Goal: Task Accomplishment & Management: Use online tool/utility

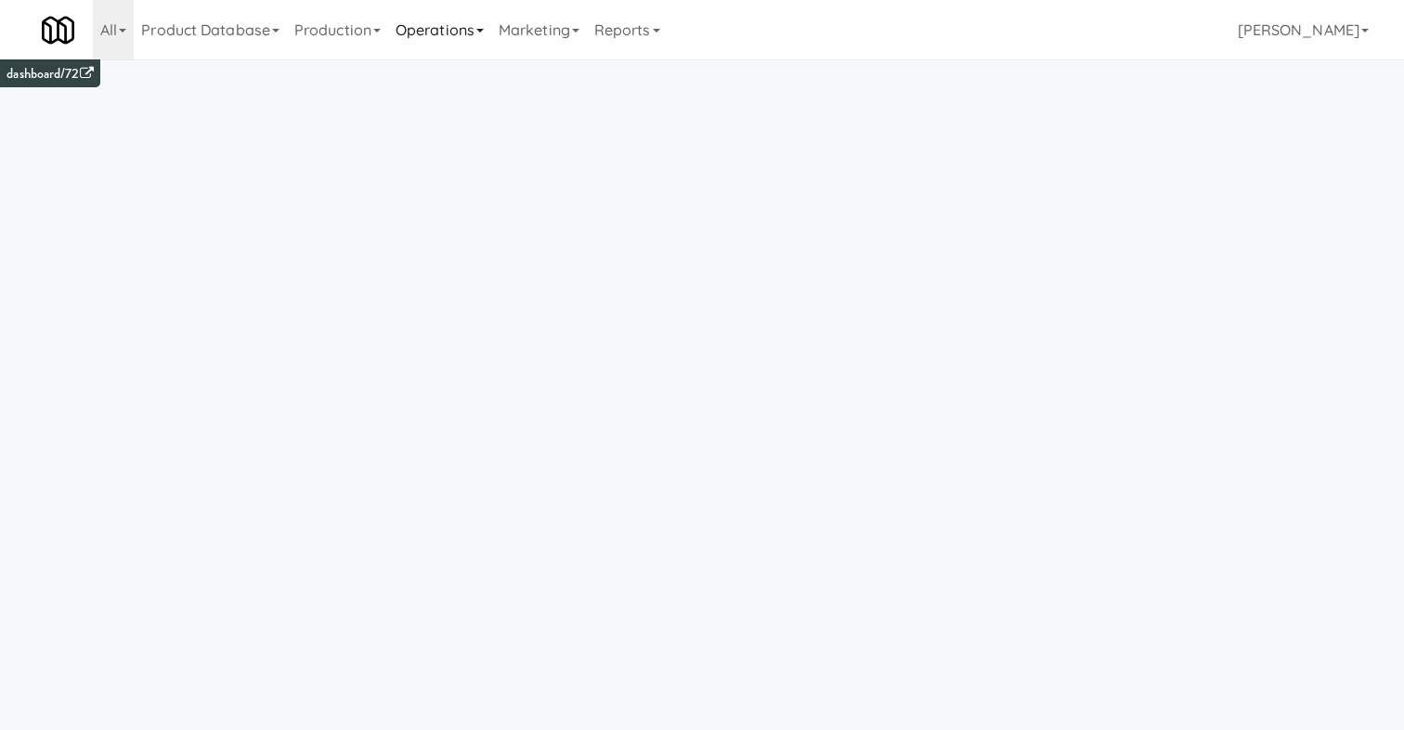
click at [483, 18] on link "Operations" at bounding box center [439, 29] width 103 height 59
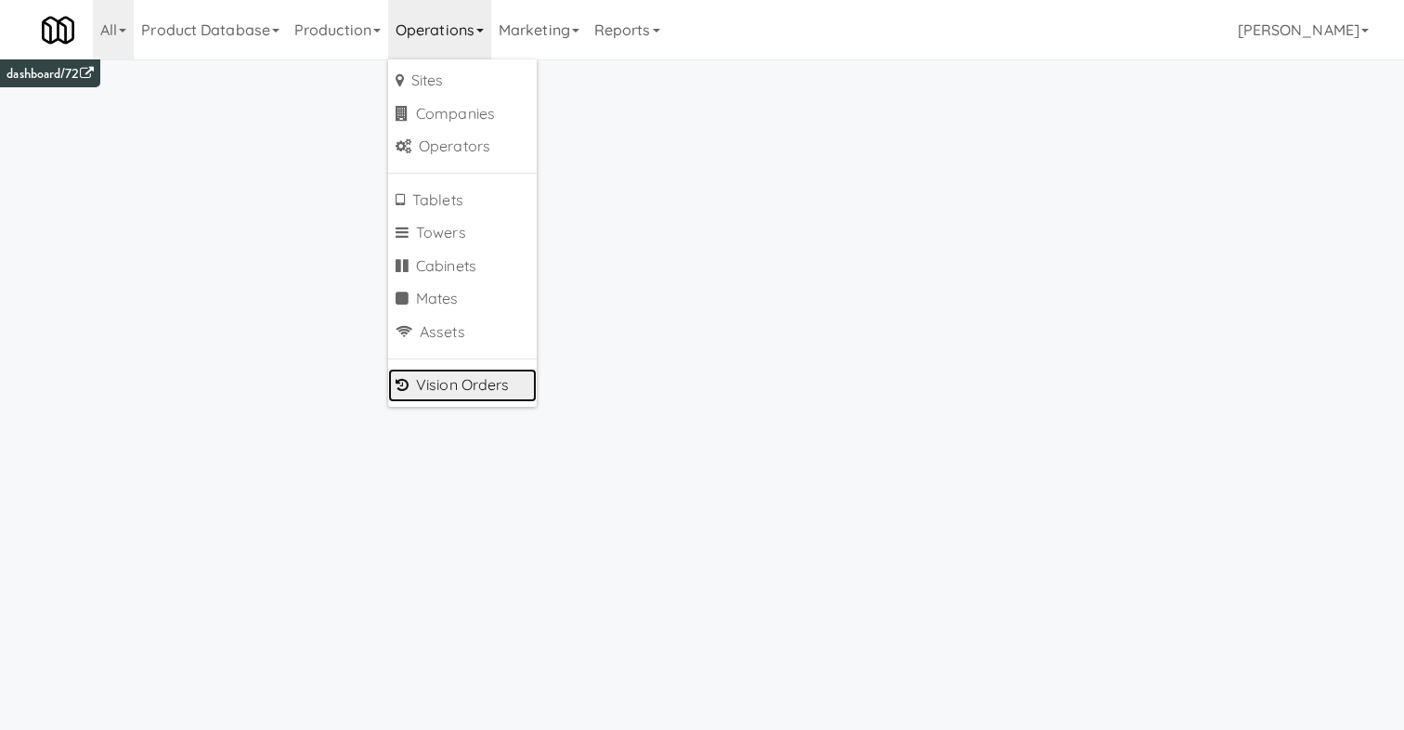
click at [462, 381] on link "Vision Orders" at bounding box center [462, 385] width 149 height 33
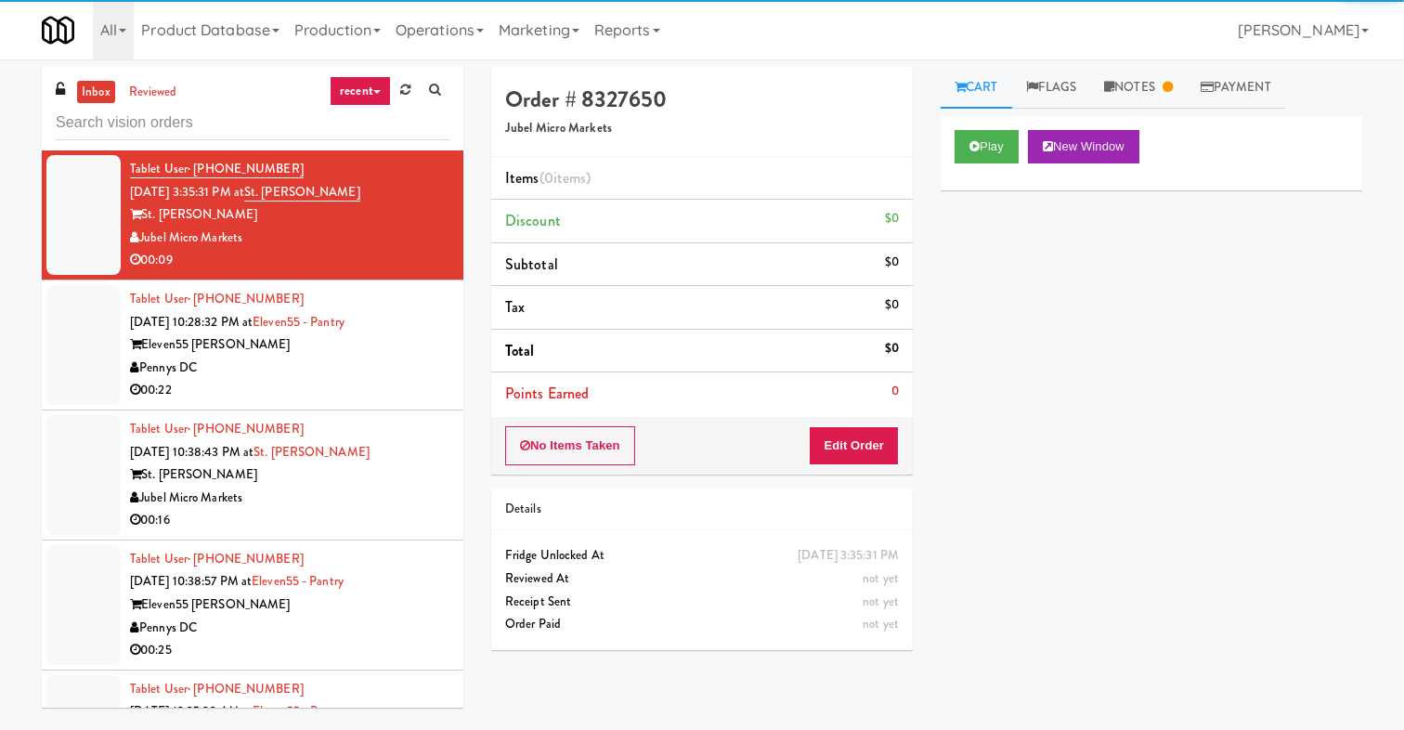
click at [381, 96] on link "recent" at bounding box center [360, 91] width 61 height 30
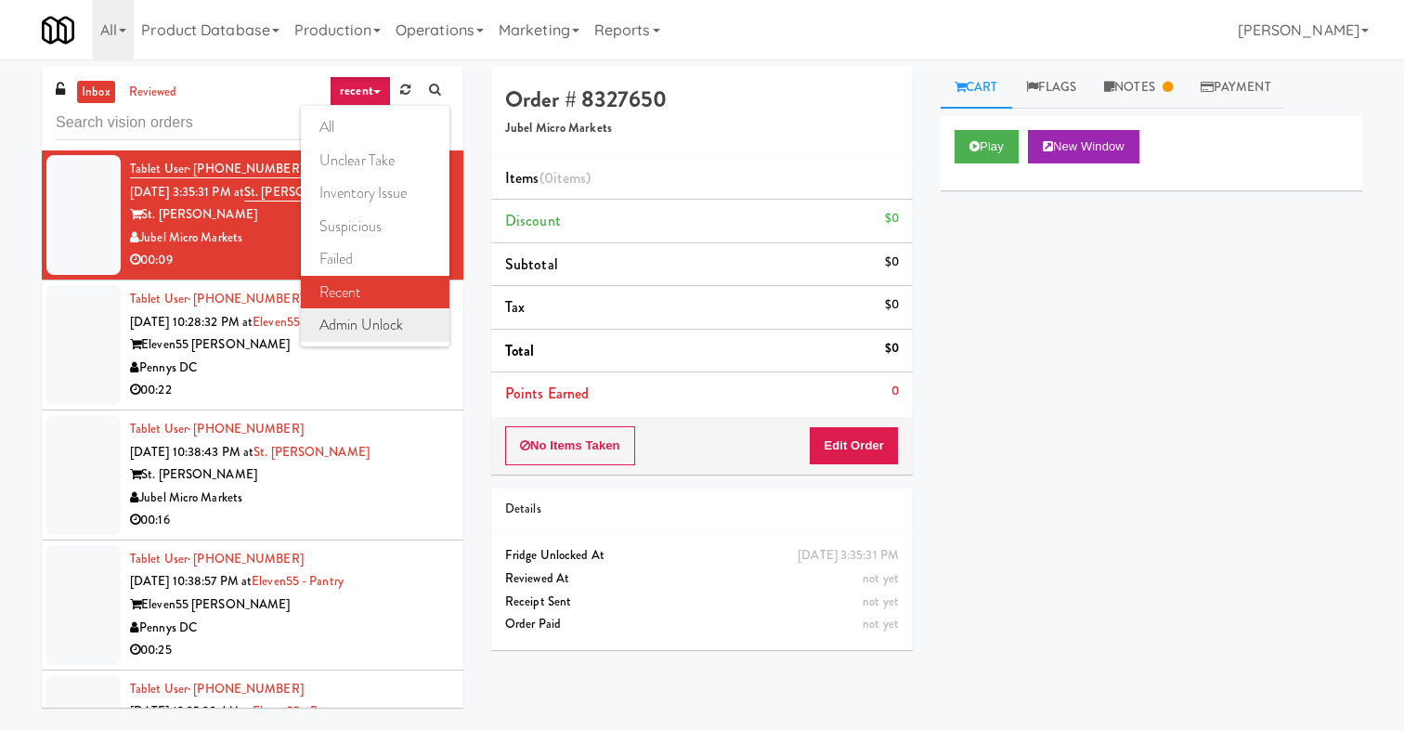
click at [372, 317] on link "admin unlock" at bounding box center [375, 324] width 149 height 33
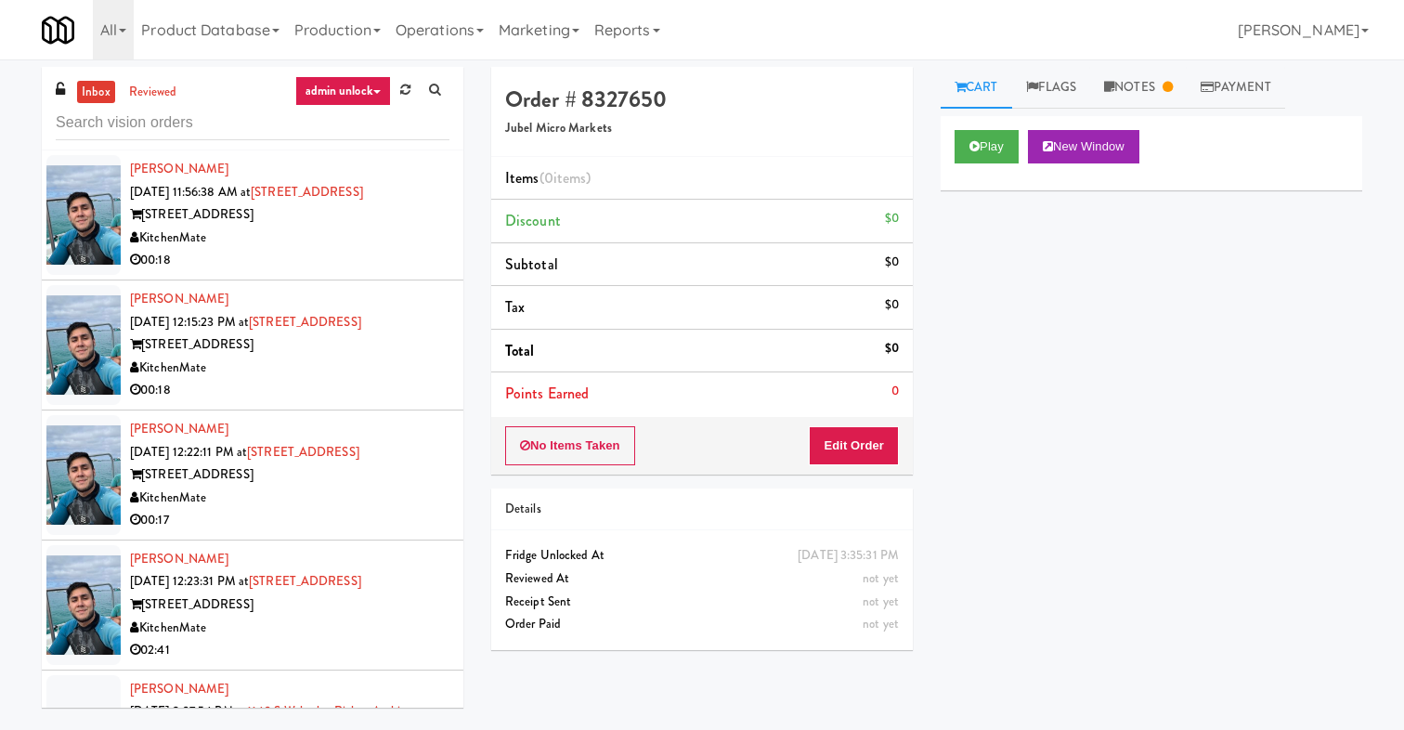
click at [344, 243] on div "KitchenMate" at bounding box center [289, 238] width 319 height 23
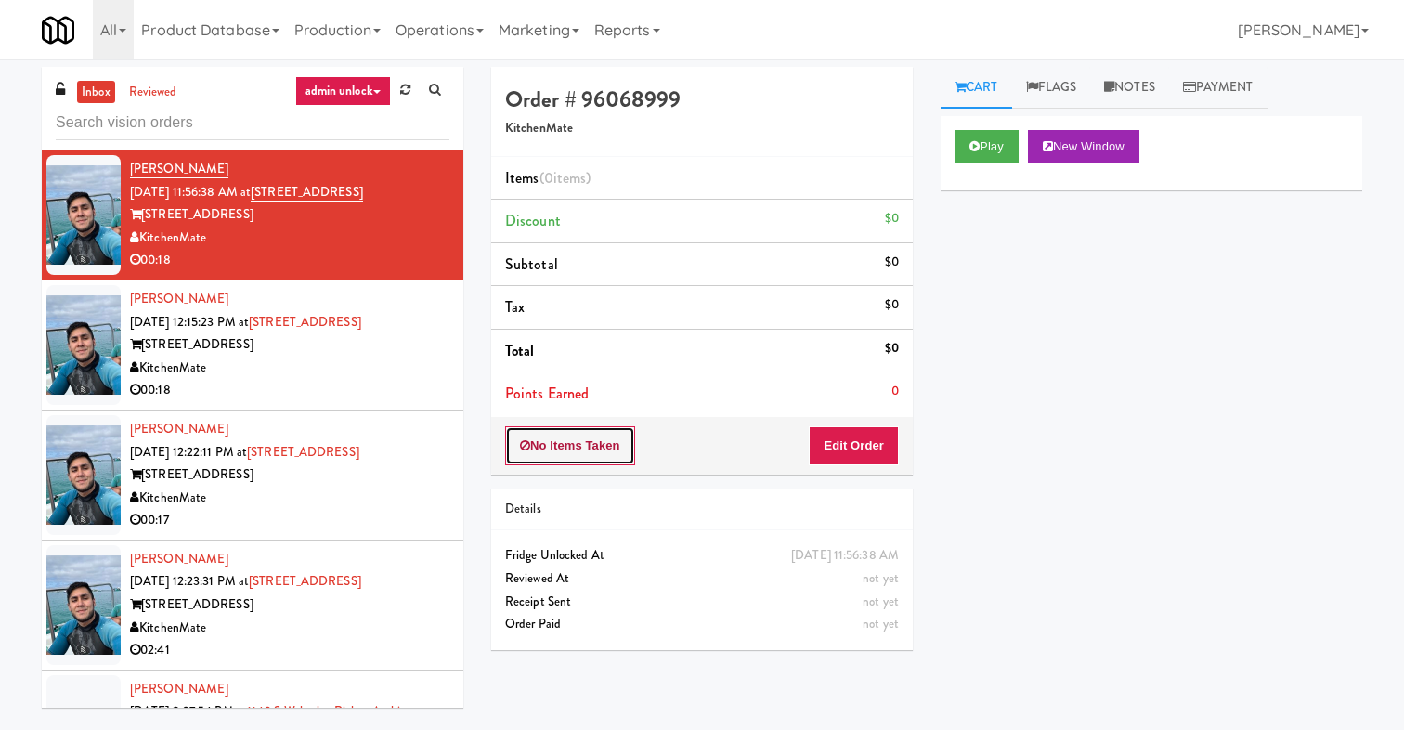
click at [604, 448] on button "No Items Taken" at bounding box center [570, 445] width 130 height 39
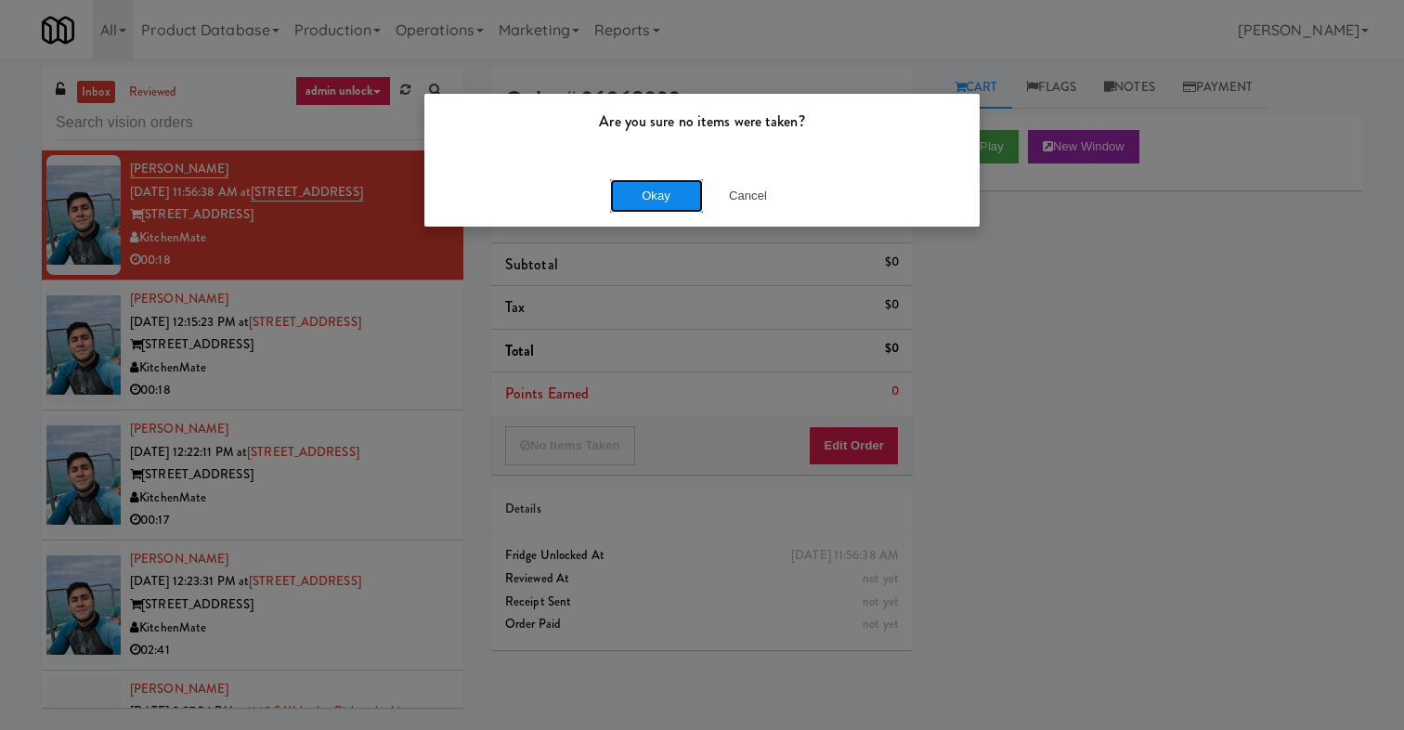
click at [680, 201] on button "Okay" at bounding box center [656, 195] width 93 height 33
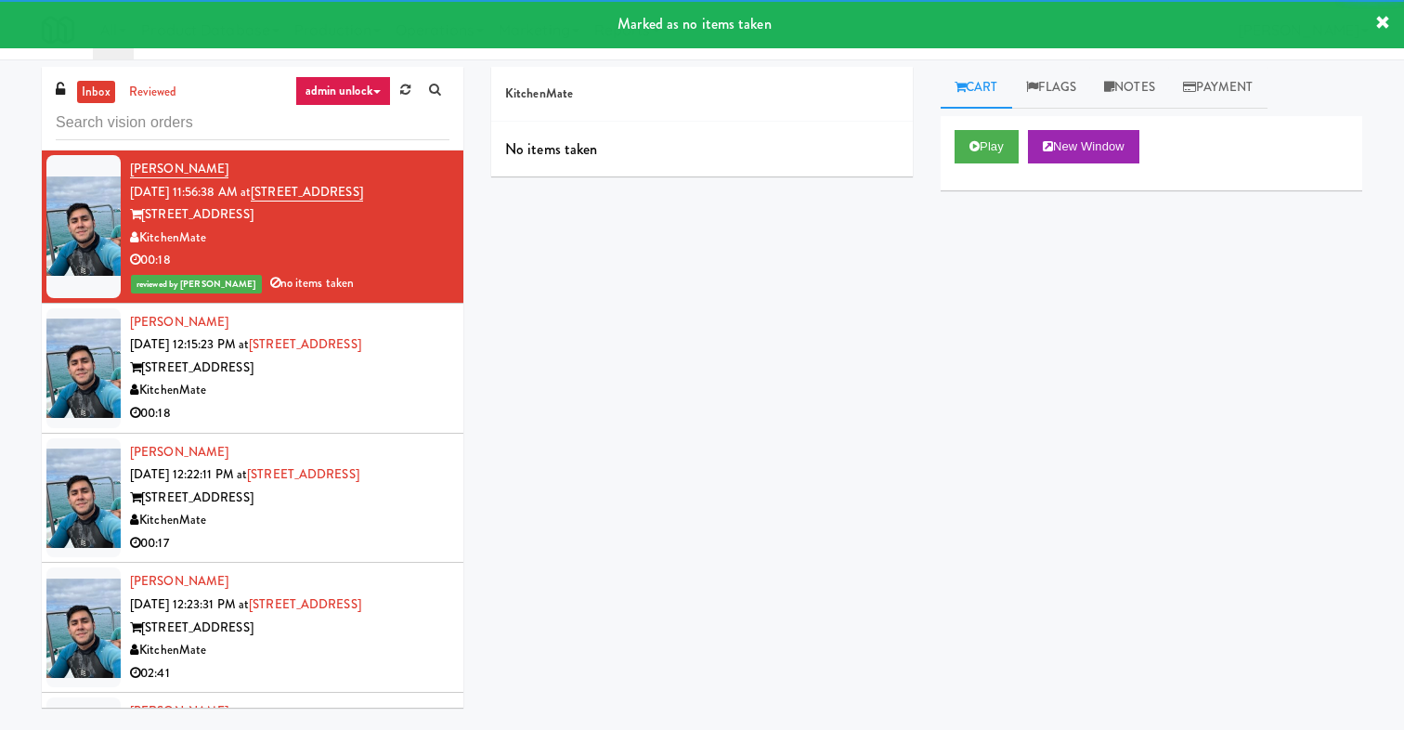
click at [387, 349] on div "Joshua Madero Sep 19, 2025 12:15:23 PM at 315 Front St - Fridge 315 Front St Ki…" at bounding box center [289, 368] width 319 height 114
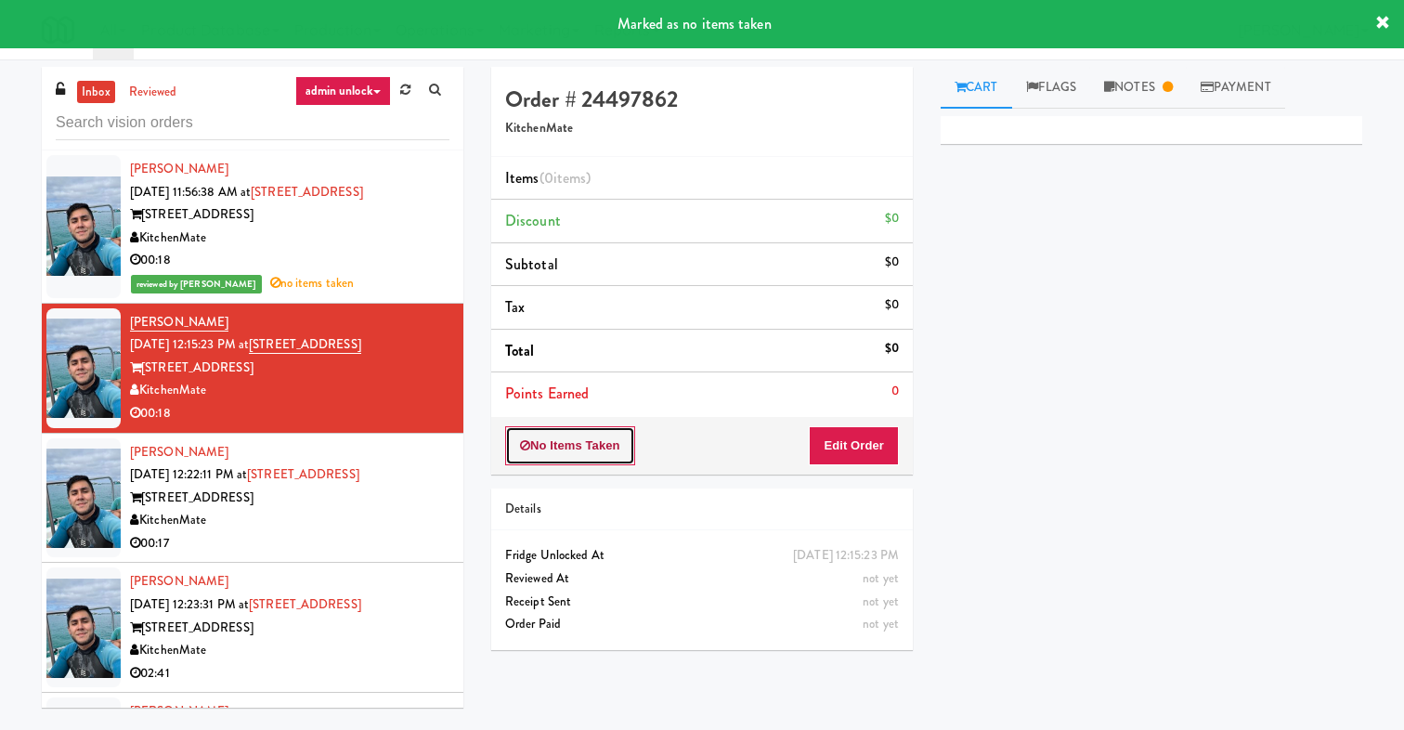
click at [554, 446] on button "No Items Taken" at bounding box center [570, 445] width 130 height 39
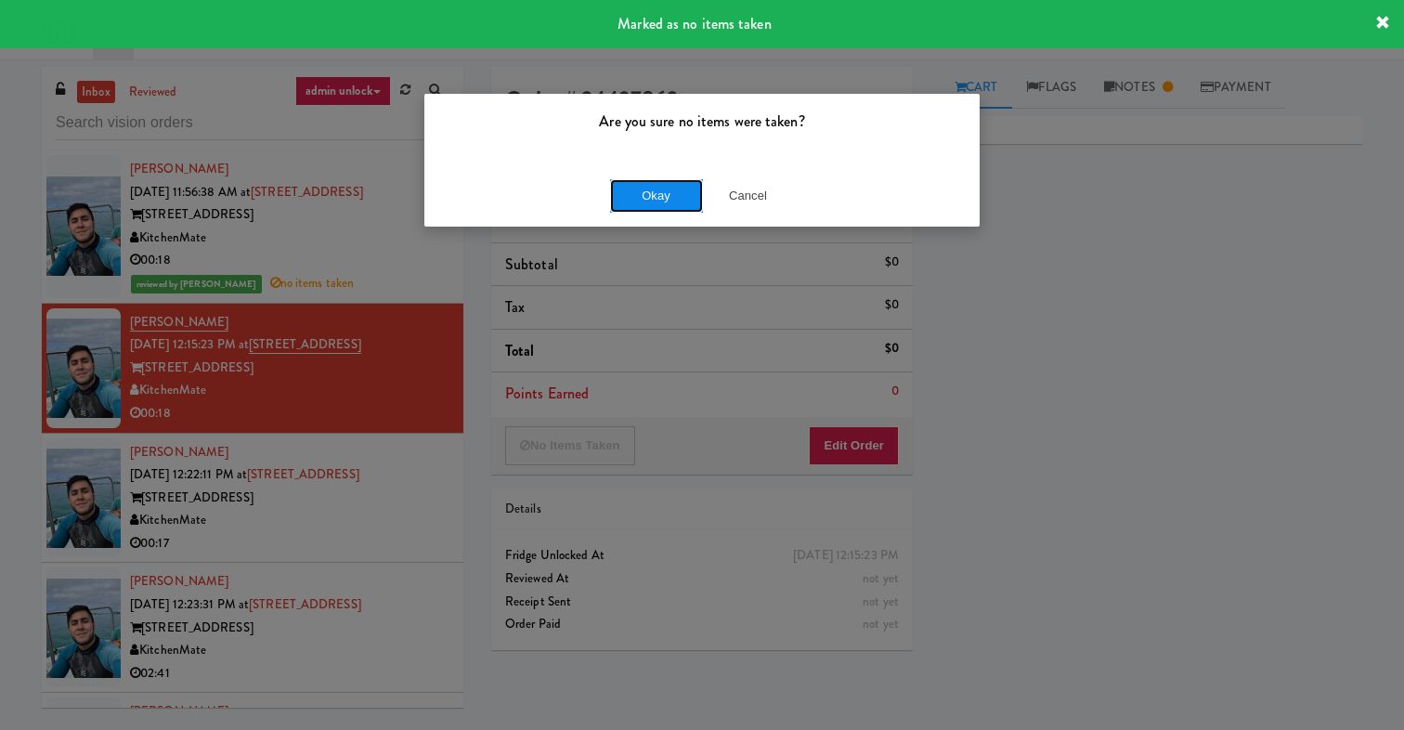
click at [661, 202] on button "Okay" at bounding box center [656, 195] width 93 height 33
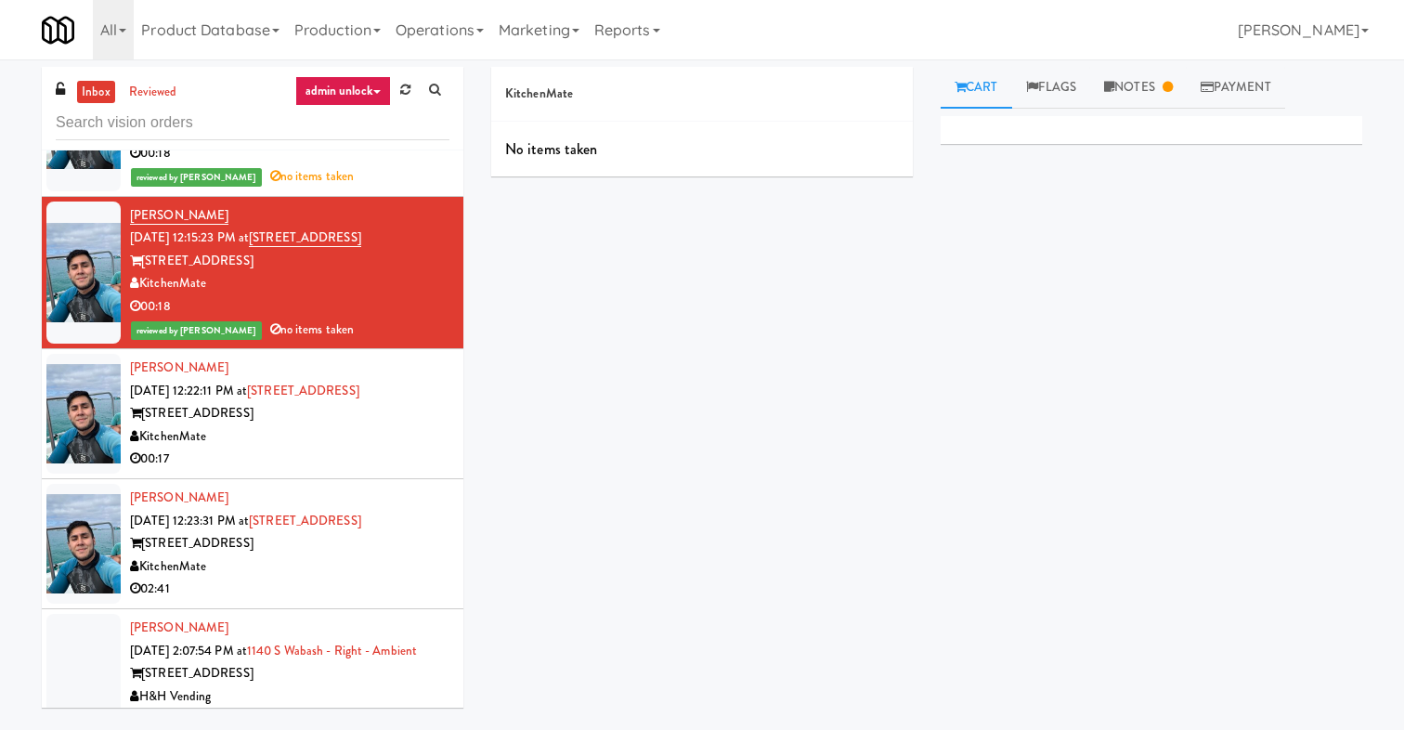
scroll to position [110, 0]
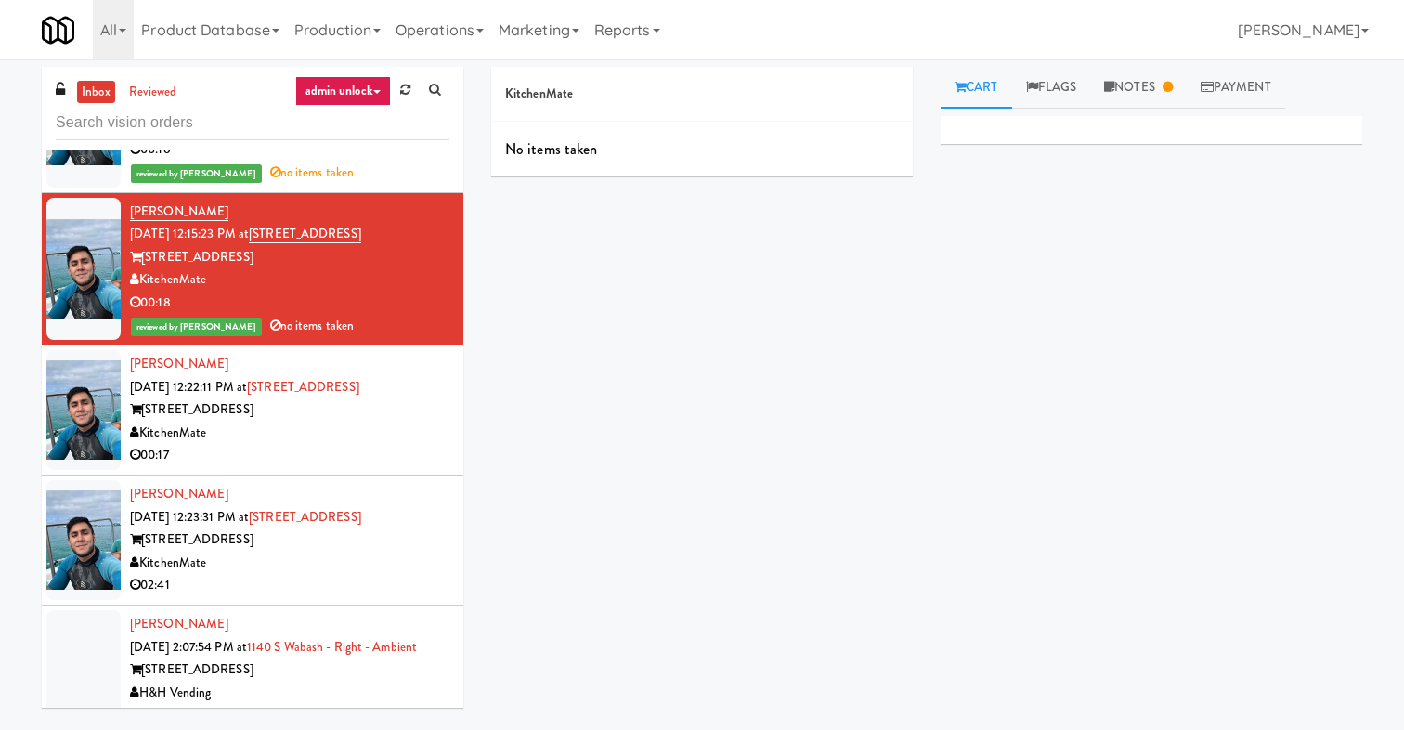
click at [354, 410] on div "315 Front St" at bounding box center [289, 409] width 319 height 23
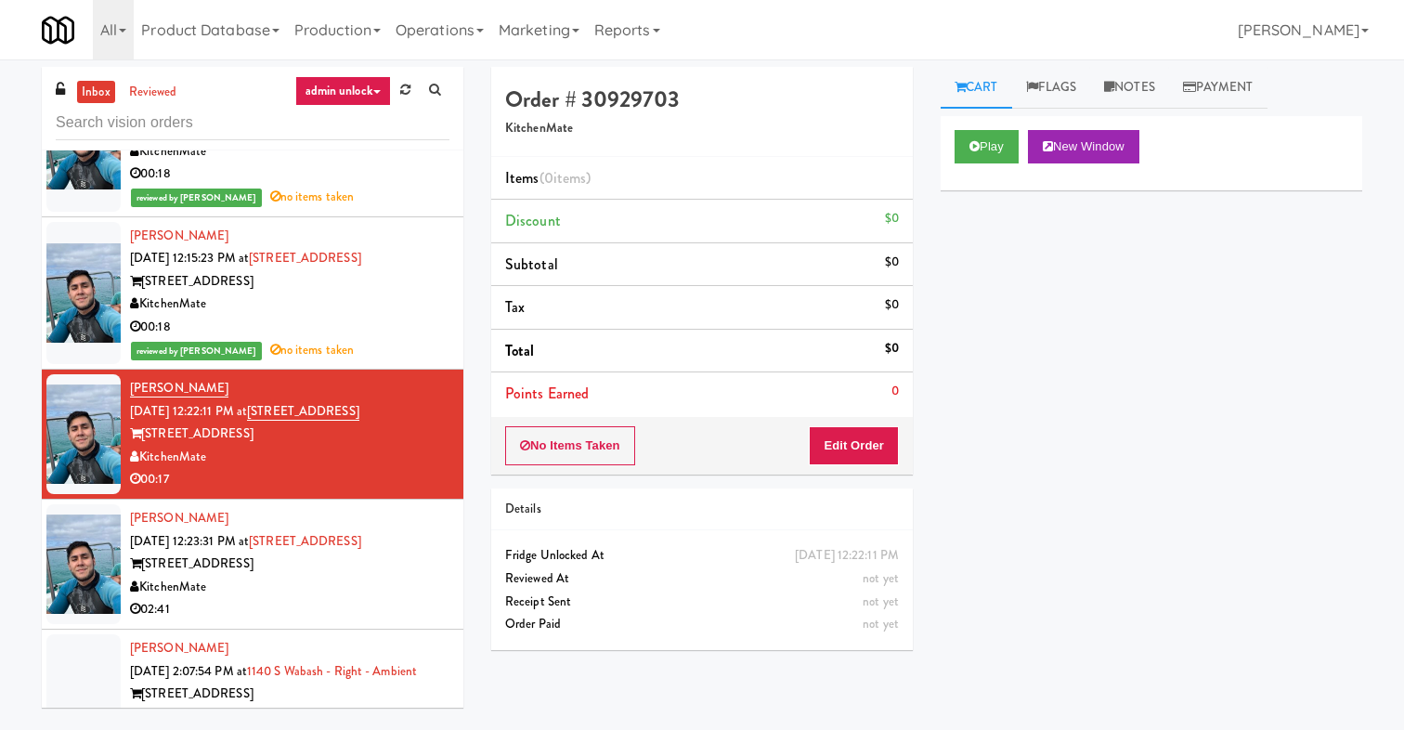
scroll to position [117, 0]
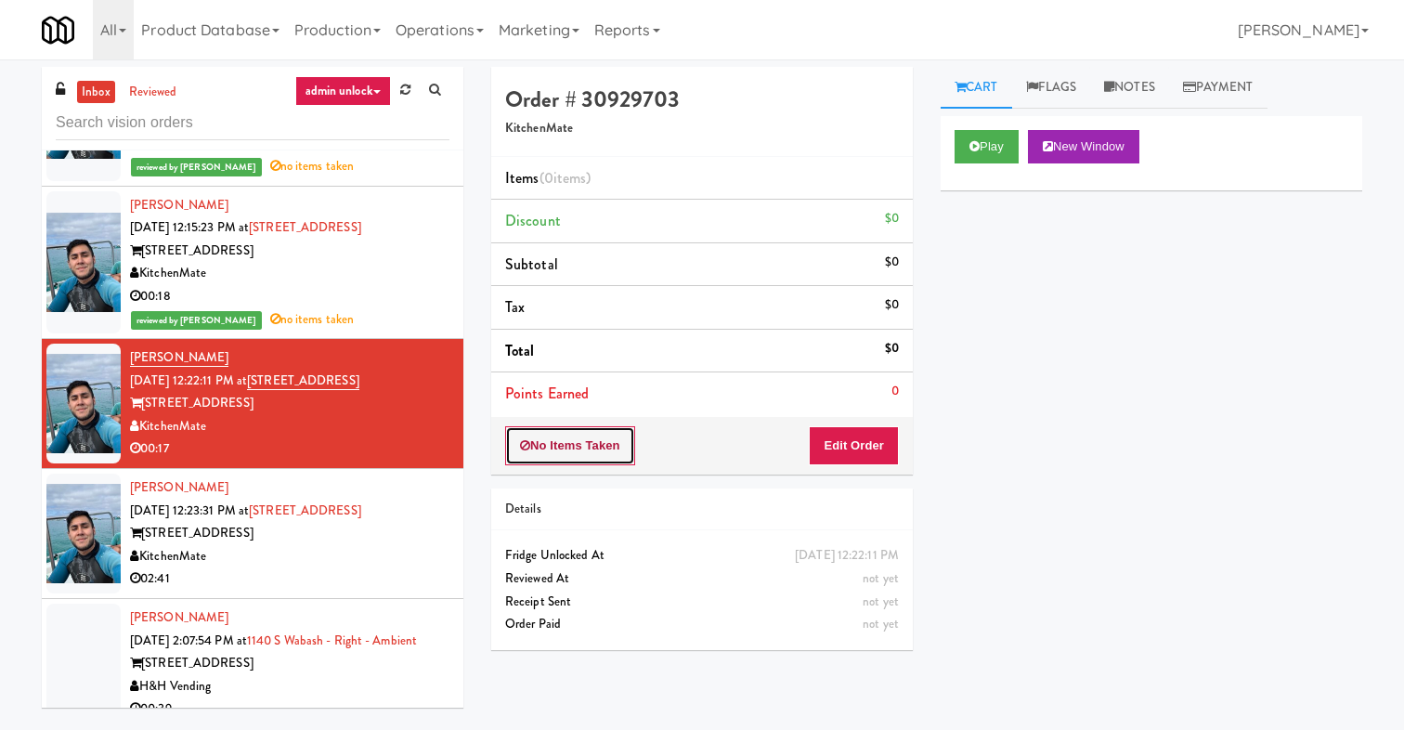
click at [579, 448] on button "No Items Taken" at bounding box center [570, 445] width 130 height 39
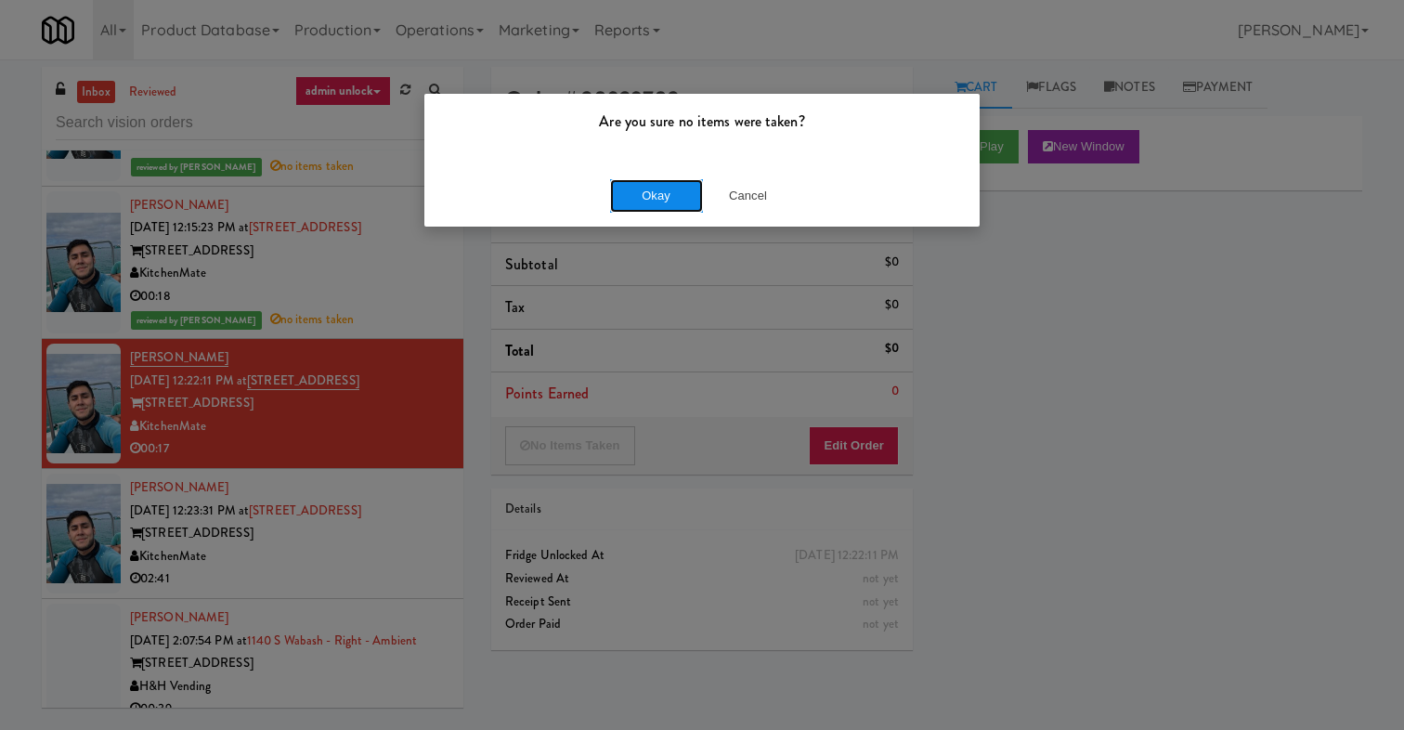
click at [668, 207] on button "Okay" at bounding box center [656, 195] width 93 height 33
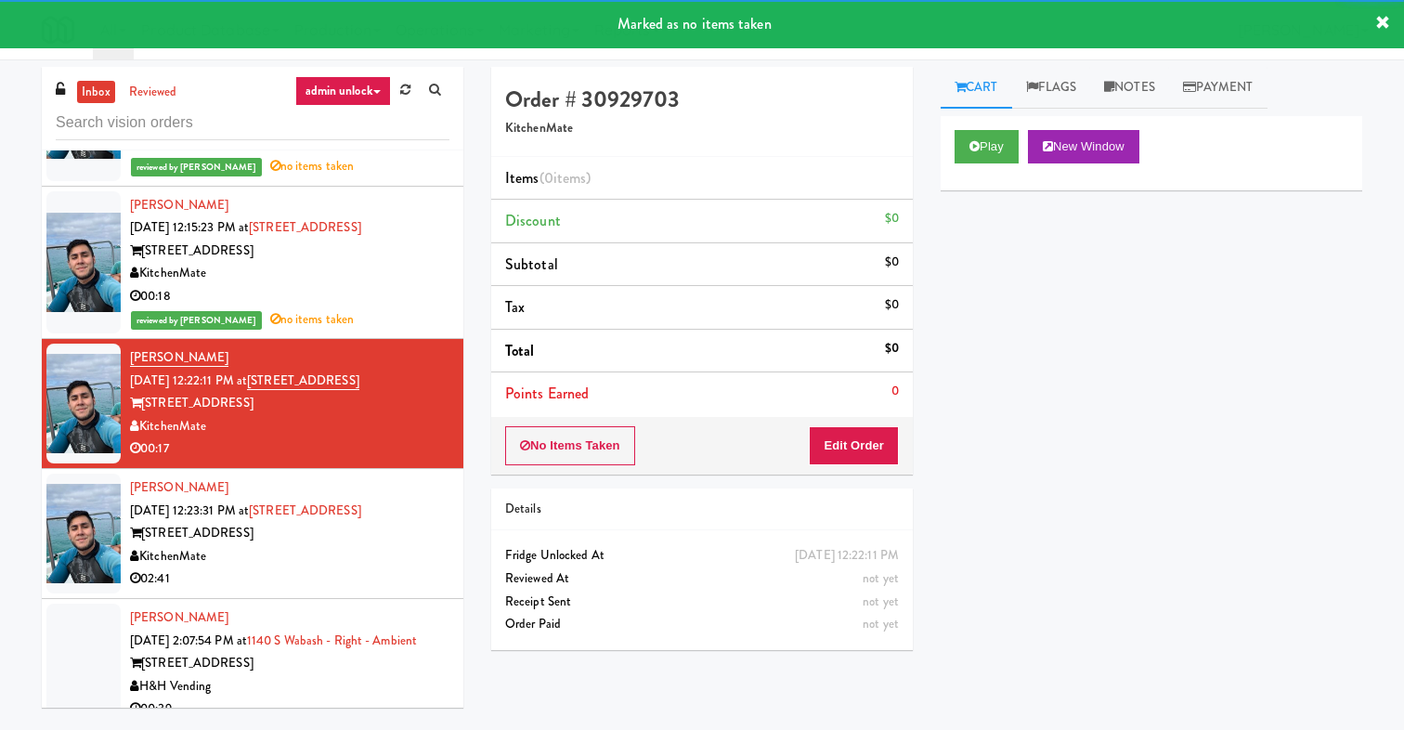
click at [312, 554] on div "Joshua Madero Sep 19, 2025 12:23:31 PM at 315 Front St - Pantry 315 Front St Ki…" at bounding box center [289, 533] width 319 height 114
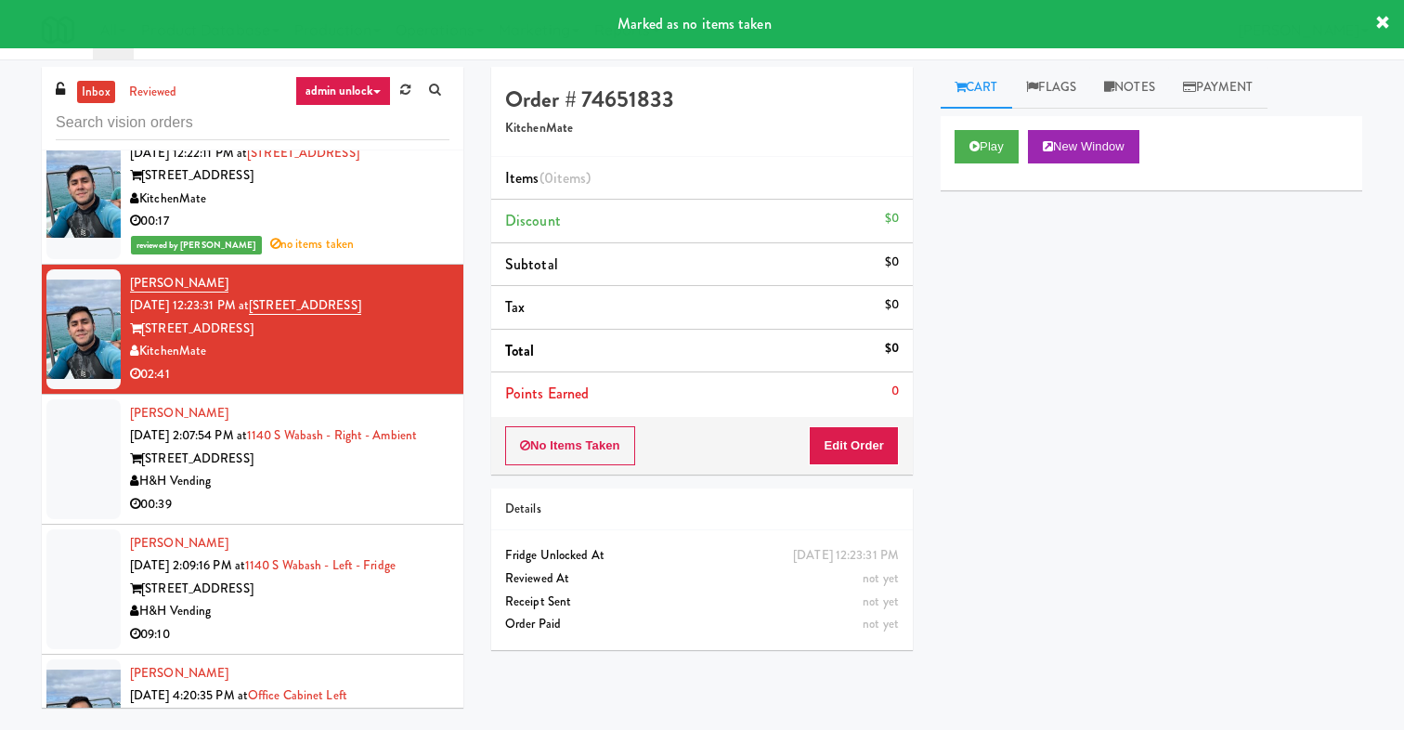
scroll to position [347, 0]
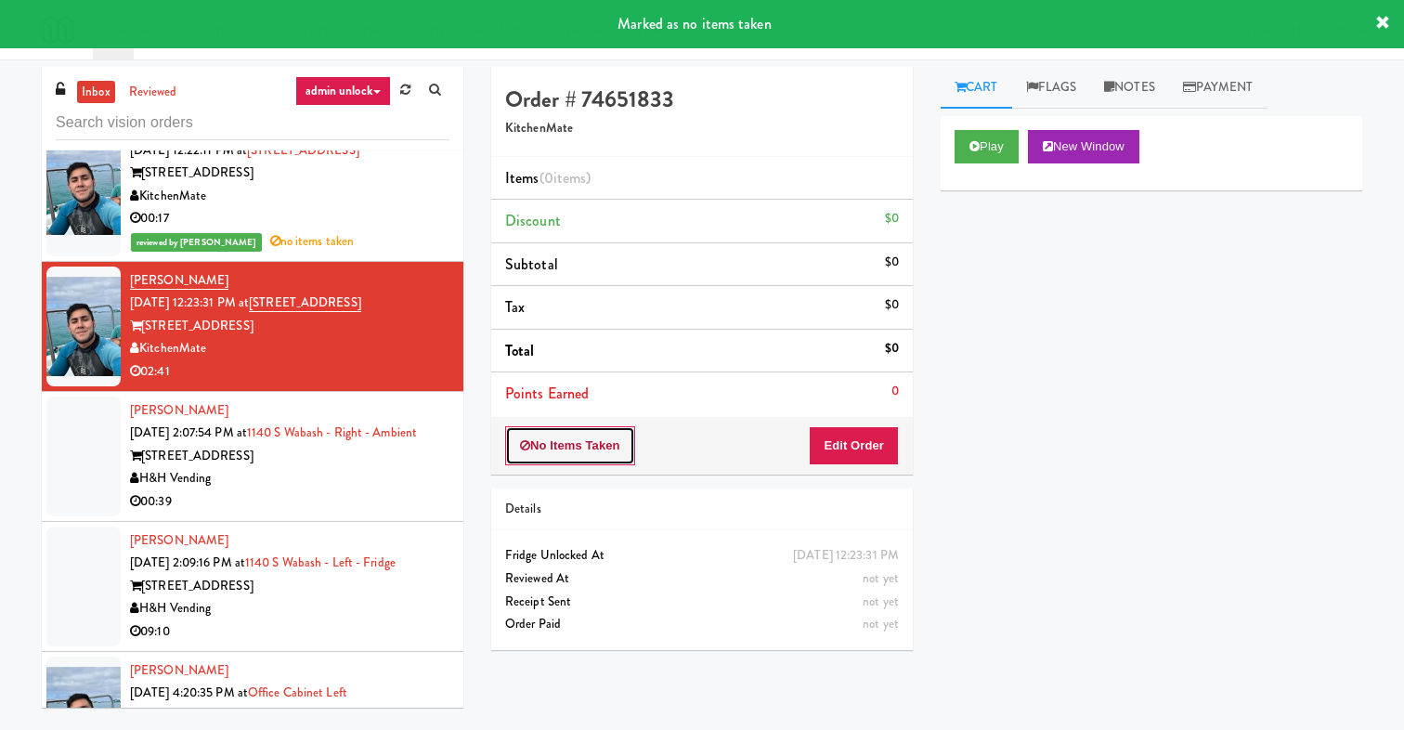
click at [558, 453] on button "No Items Taken" at bounding box center [570, 445] width 130 height 39
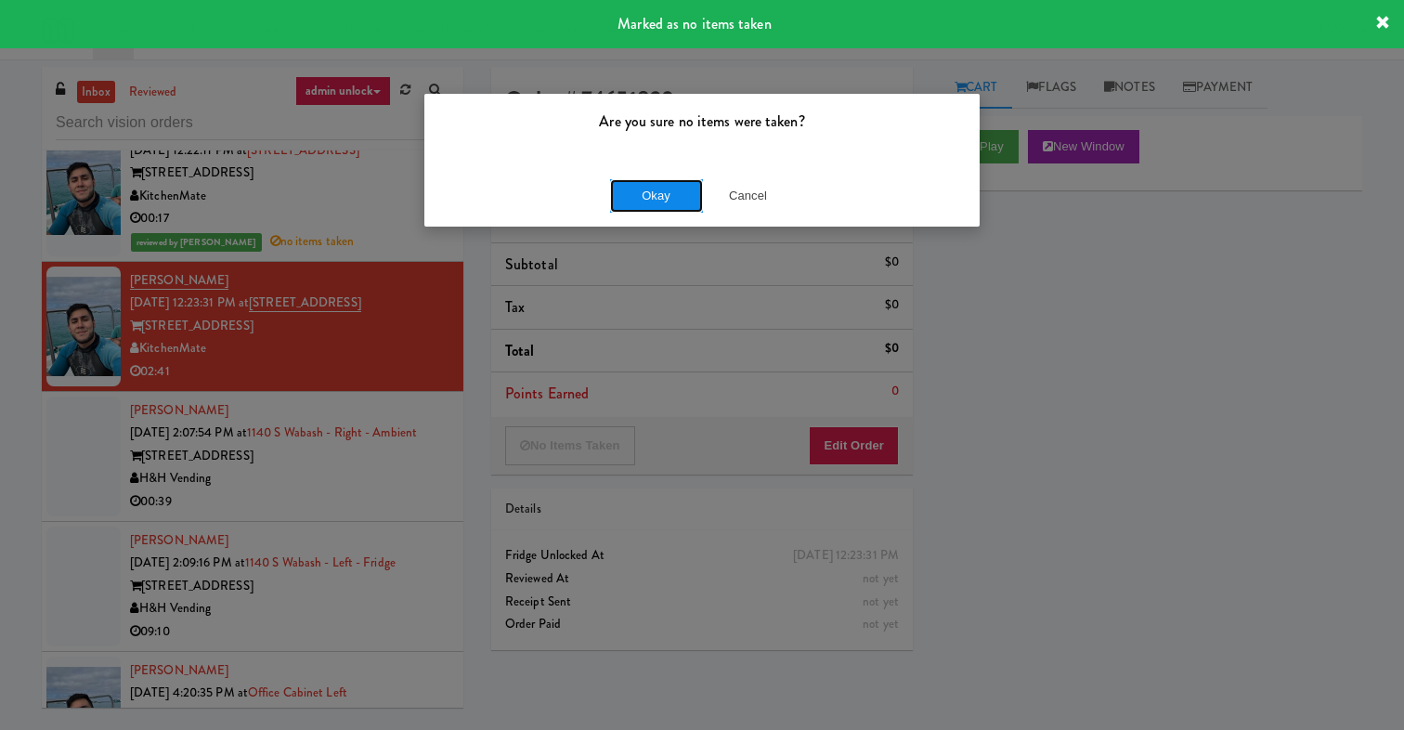
click at [640, 202] on button "Okay" at bounding box center [656, 195] width 93 height 33
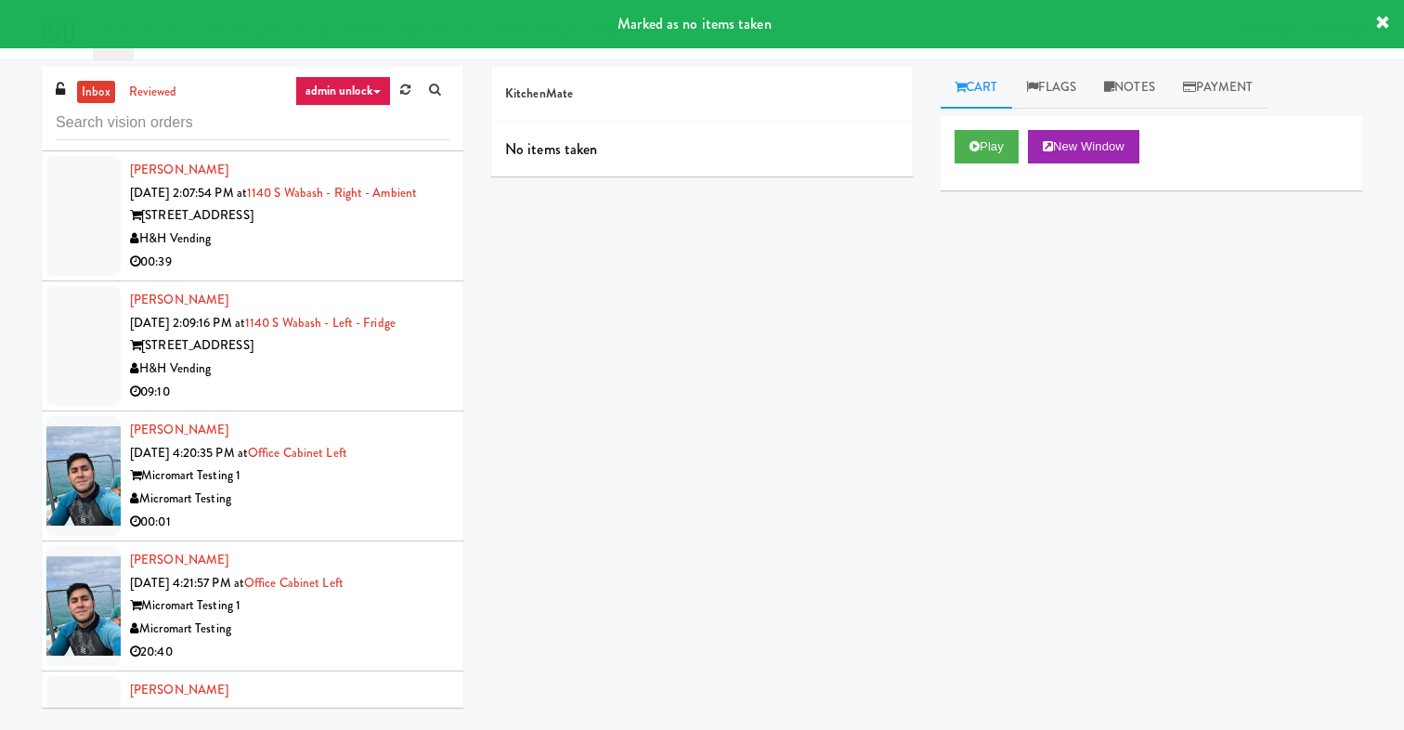
scroll to position [614, 0]
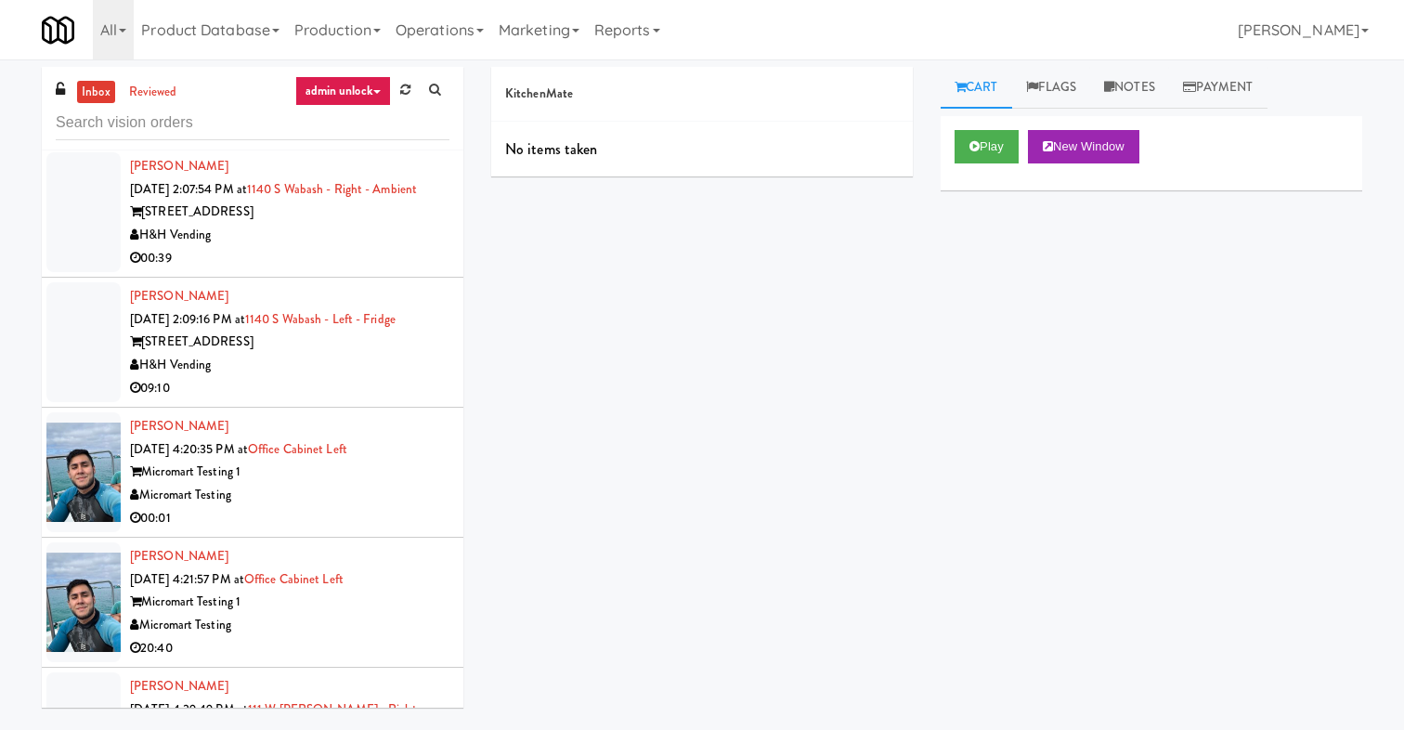
click at [318, 489] on div "Micromart Testing" at bounding box center [289, 495] width 319 height 23
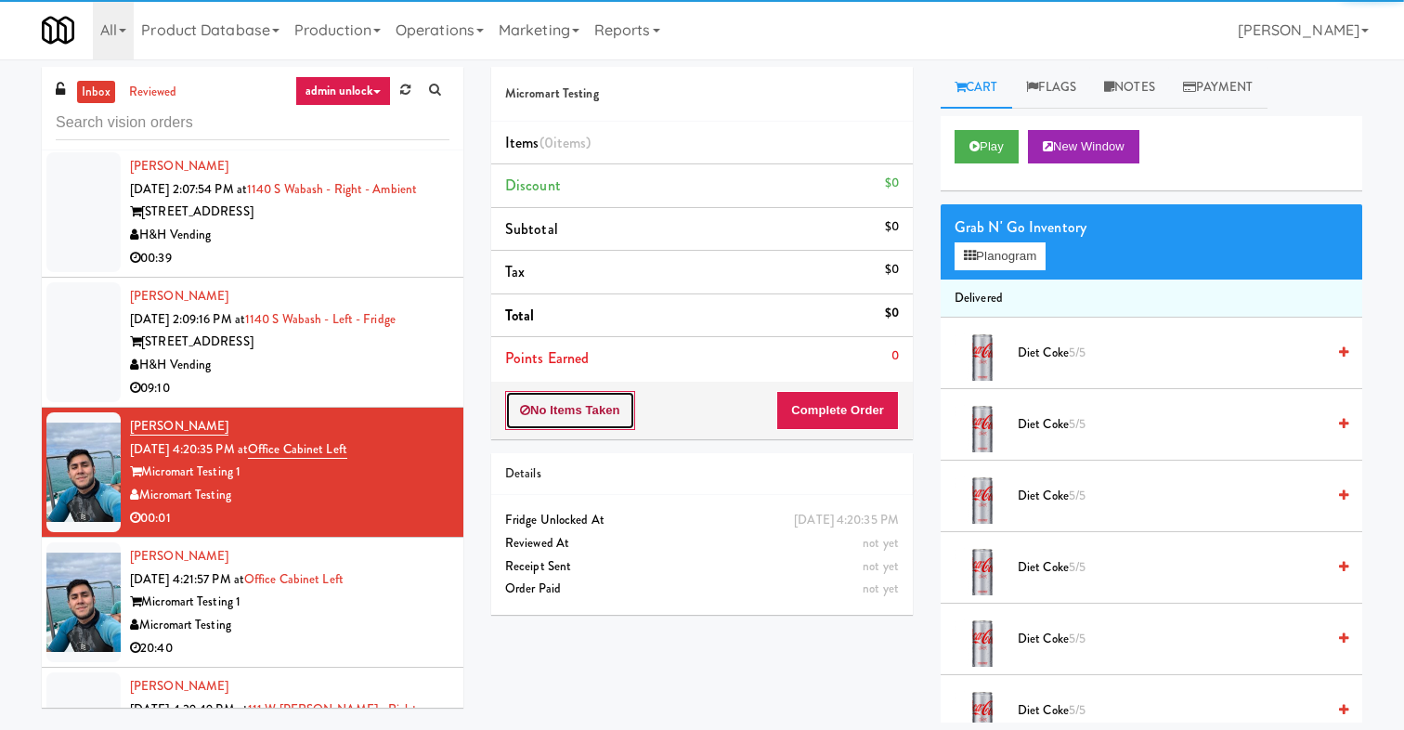
click at [567, 403] on button "No Items Taken" at bounding box center [570, 410] width 130 height 39
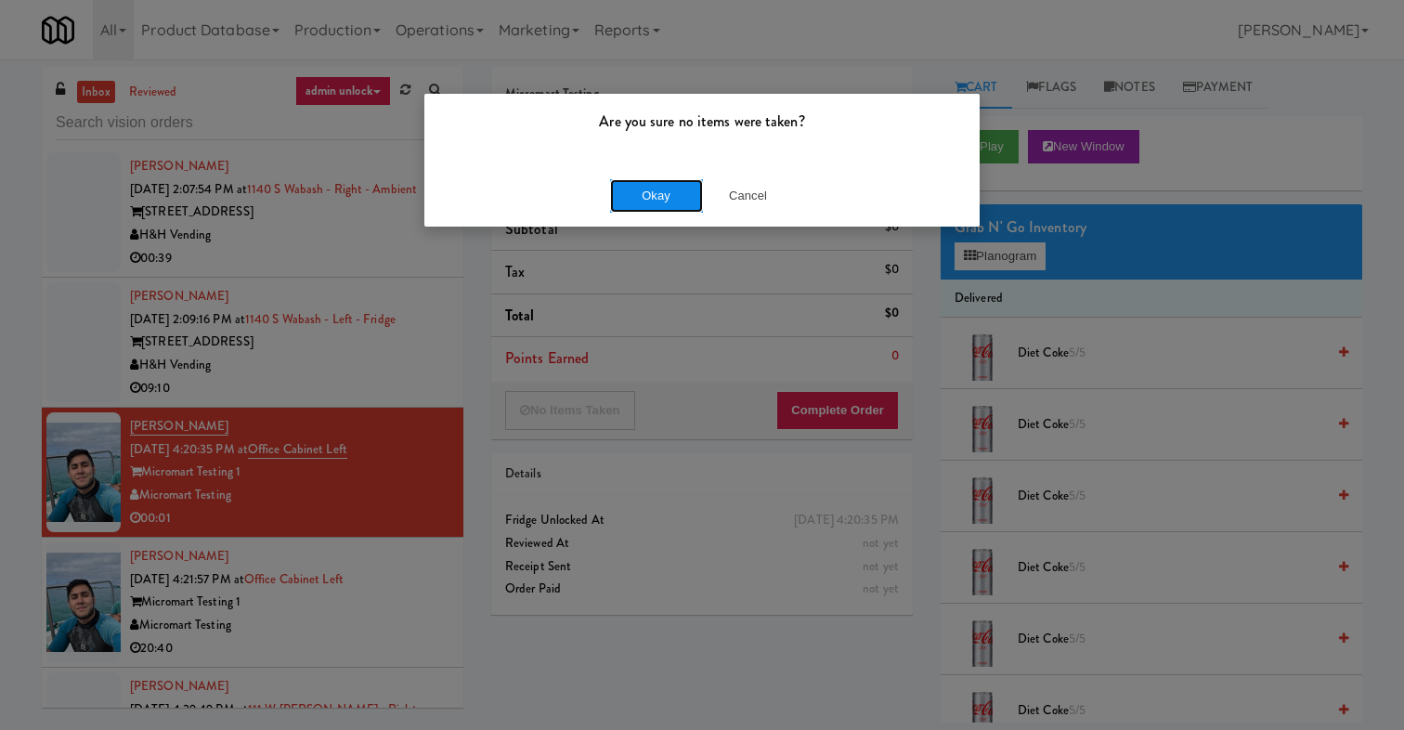
click at [648, 202] on button "Okay" at bounding box center [656, 195] width 93 height 33
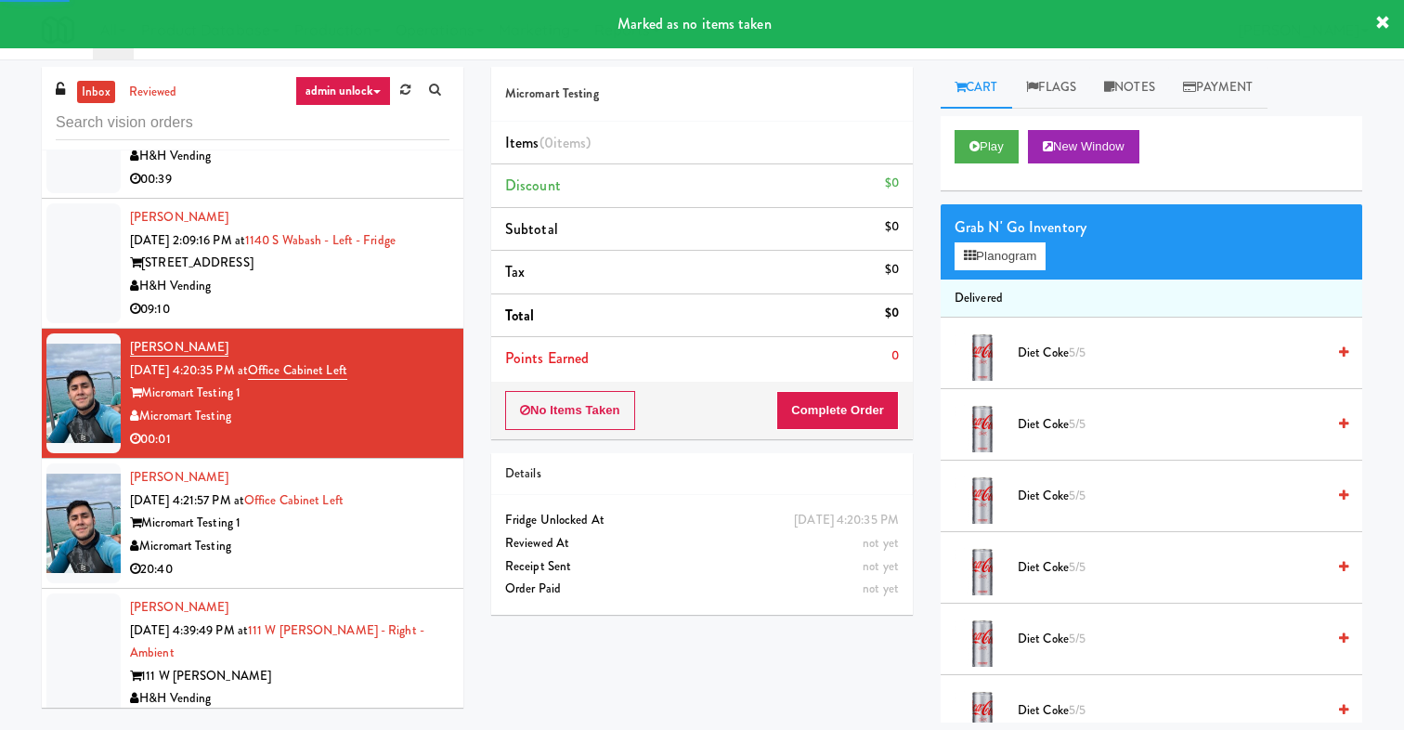
scroll to position [708, 0]
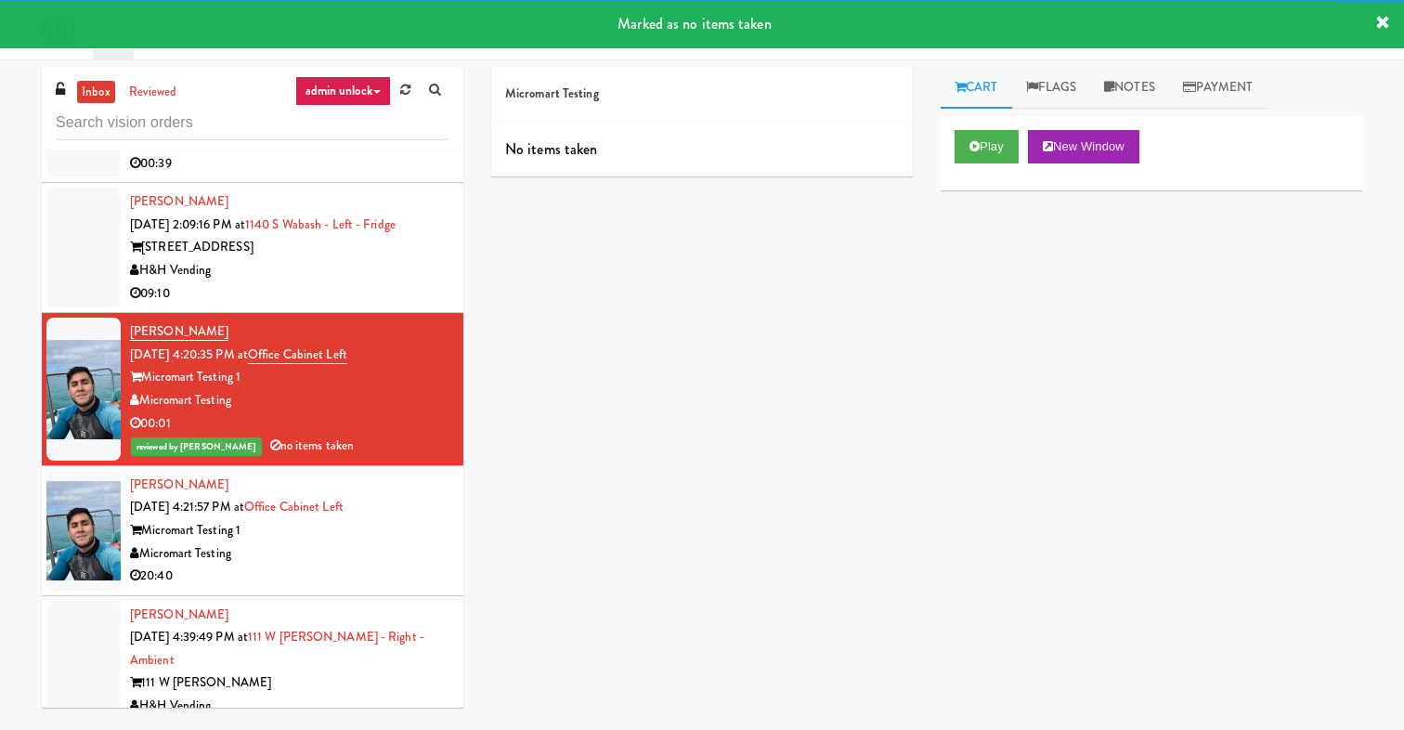
click at [342, 489] on div "Joshua Madero Sep 19, 2025 4:21:57 PM at Office Cabinet Left Micromart Testing …" at bounding box center [289, 531] width 319 height 114
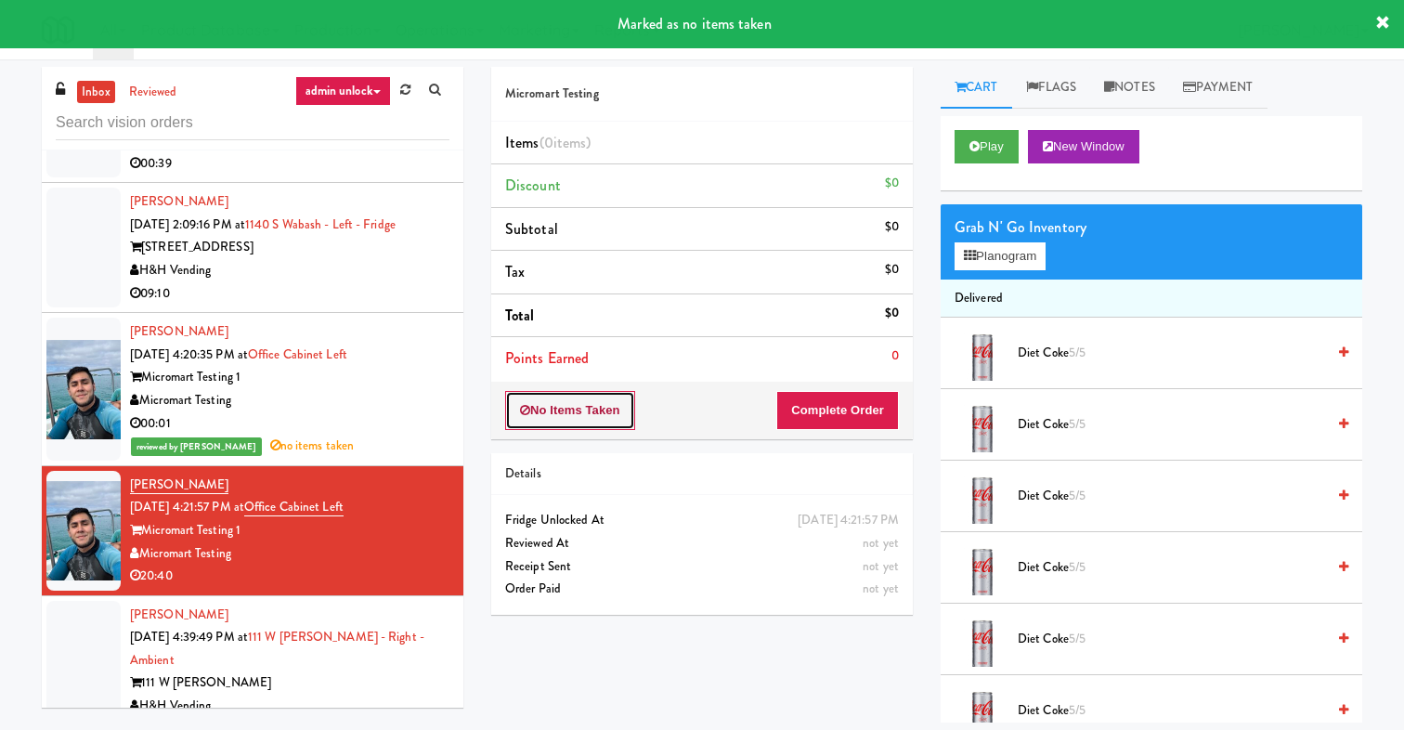
click at [540, 402] on button "No Items Taken" at bounding box center [570, 410] width 130 height 39
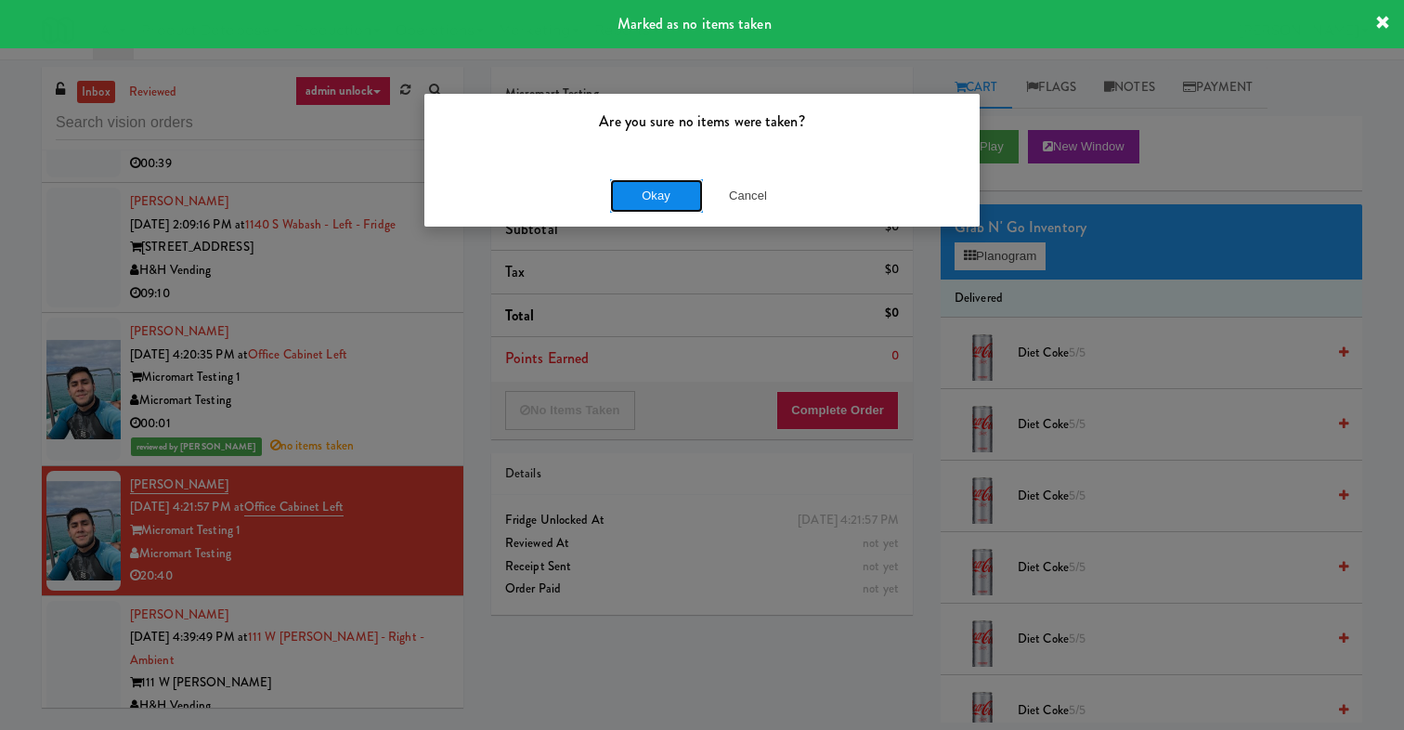
click at [635, 204] on button "Okay" at bounding box center [656, 195] width 93 height 33
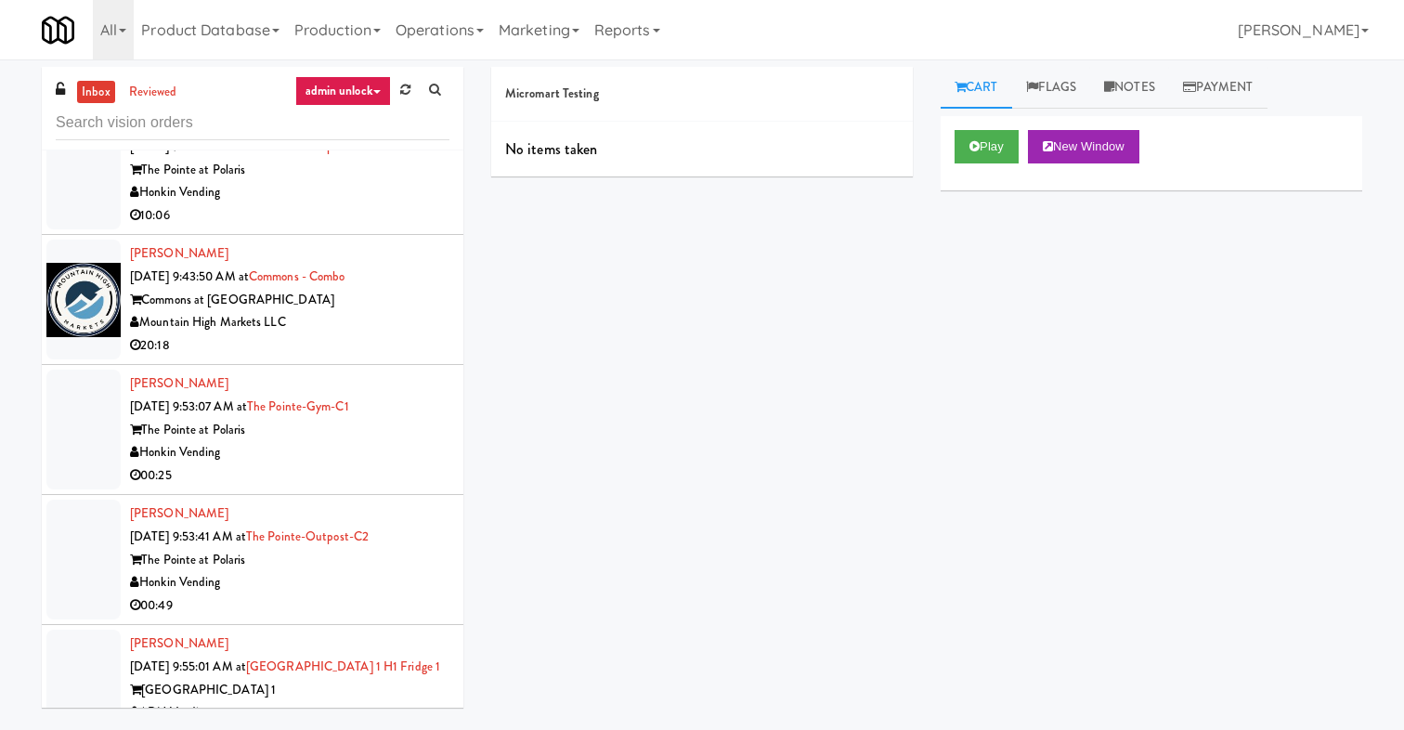
scroll to position [6370, 0]
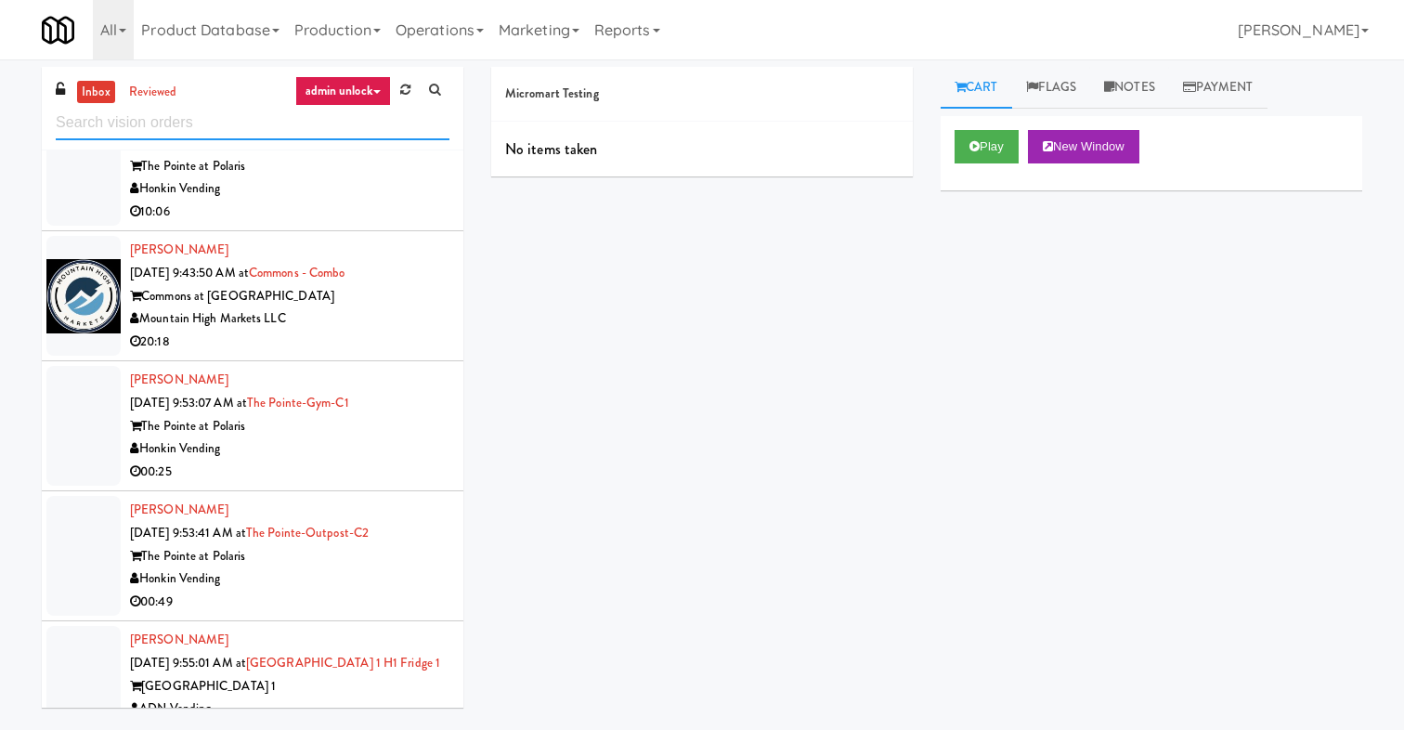
click at [197, 129] on input "text" at bounding box center [253, 123] width 394 height 34
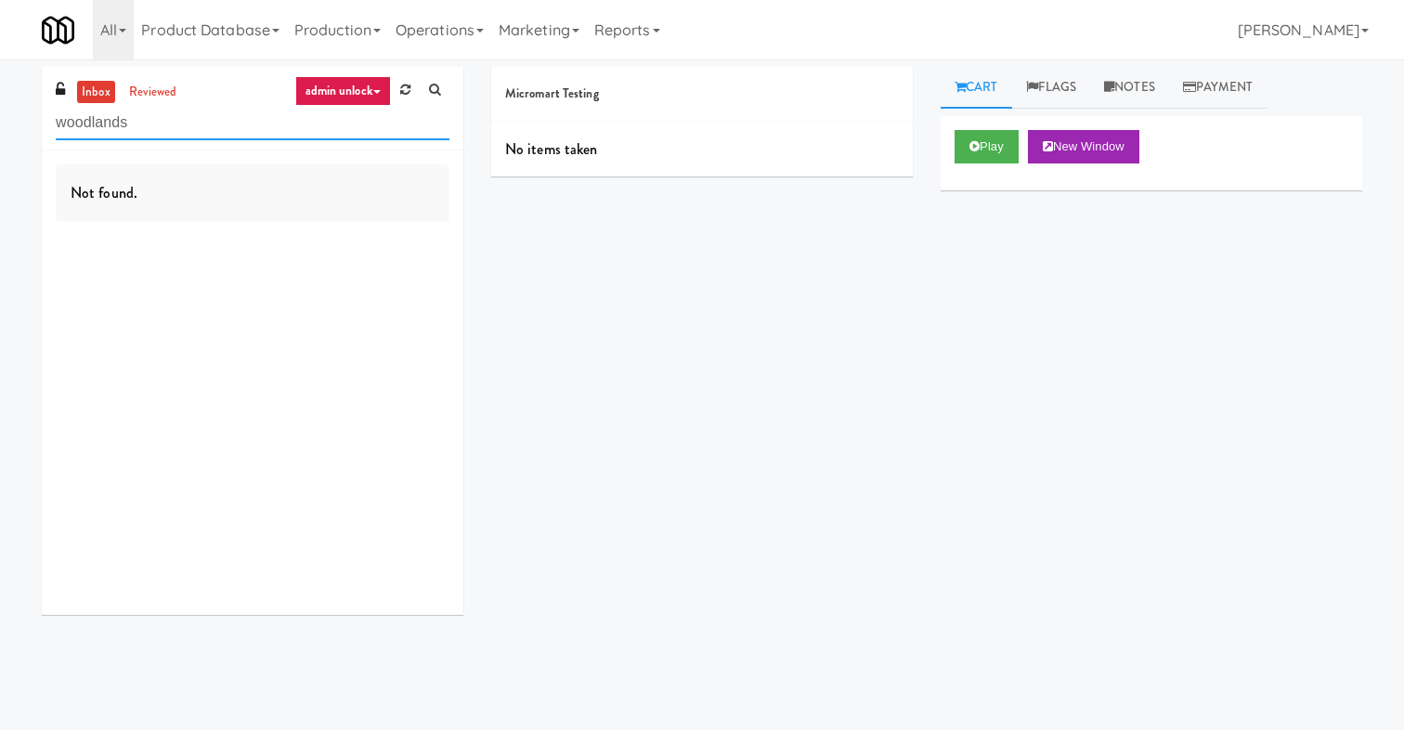
type input "woodlands"
click at [349, 90] on link "admin unlock" at bounding box center [343, 91] width 96 height 30
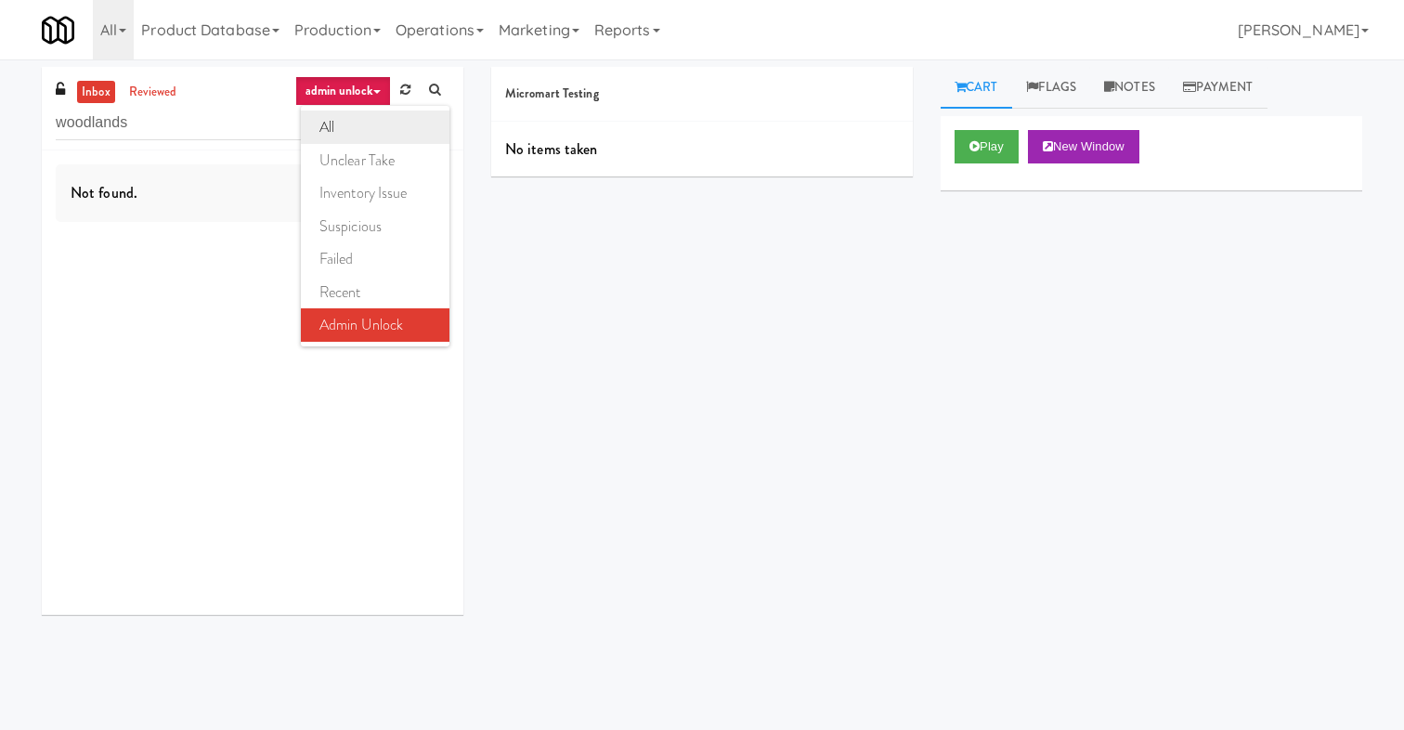
click at [344, 119] on link "all" at bounding box center [375, 126] width 149 height 33
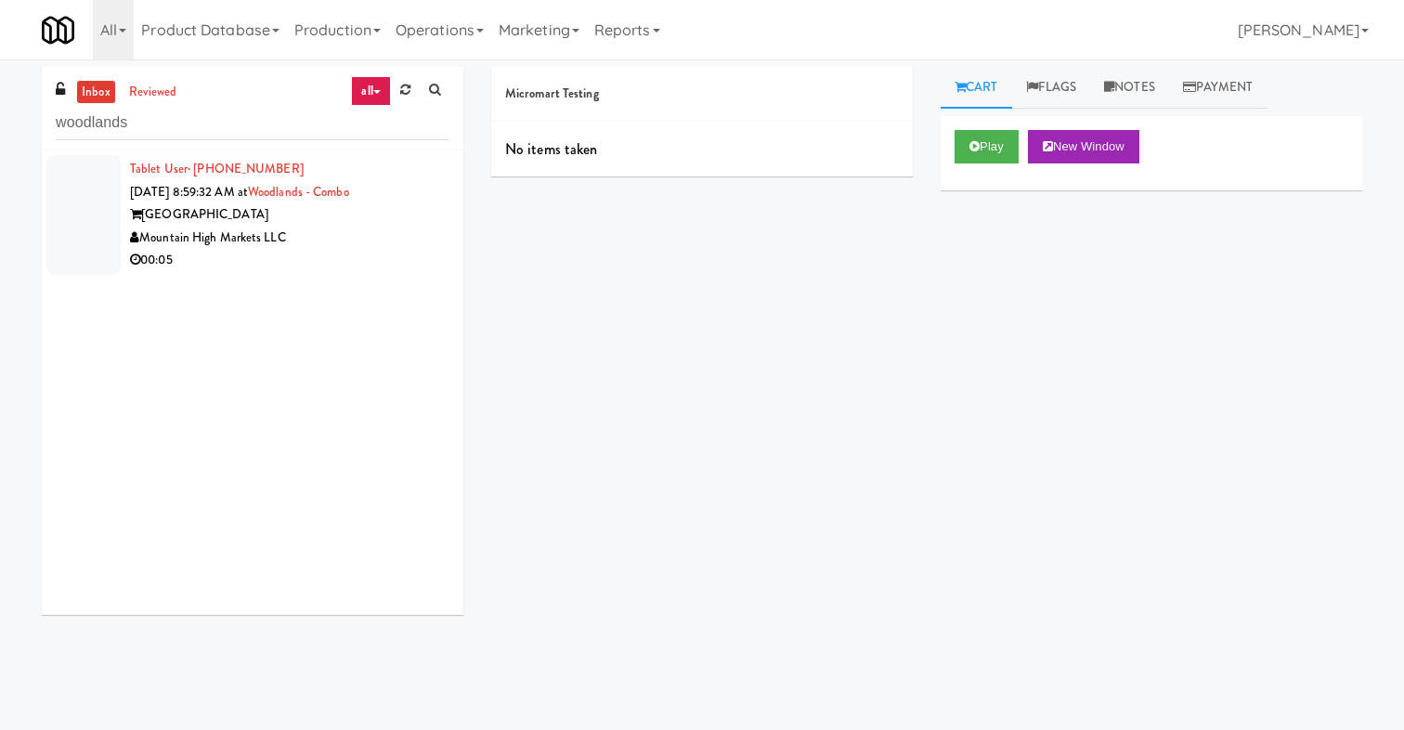
click at [350, 253] on div "00:05" at bounding box center [289, 260] width 319 height 23
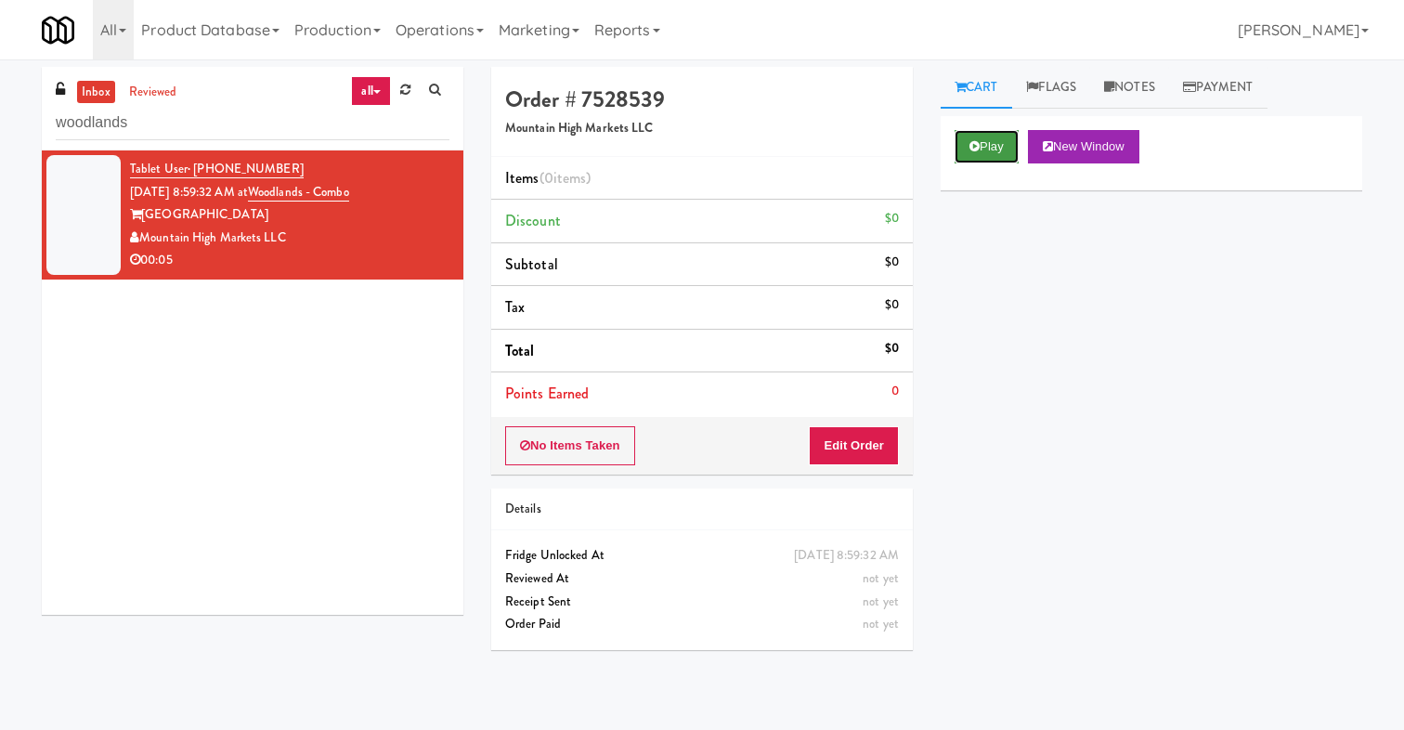
click at [970, 145] on icon at bounding box center [974, 146] width 10 height 12
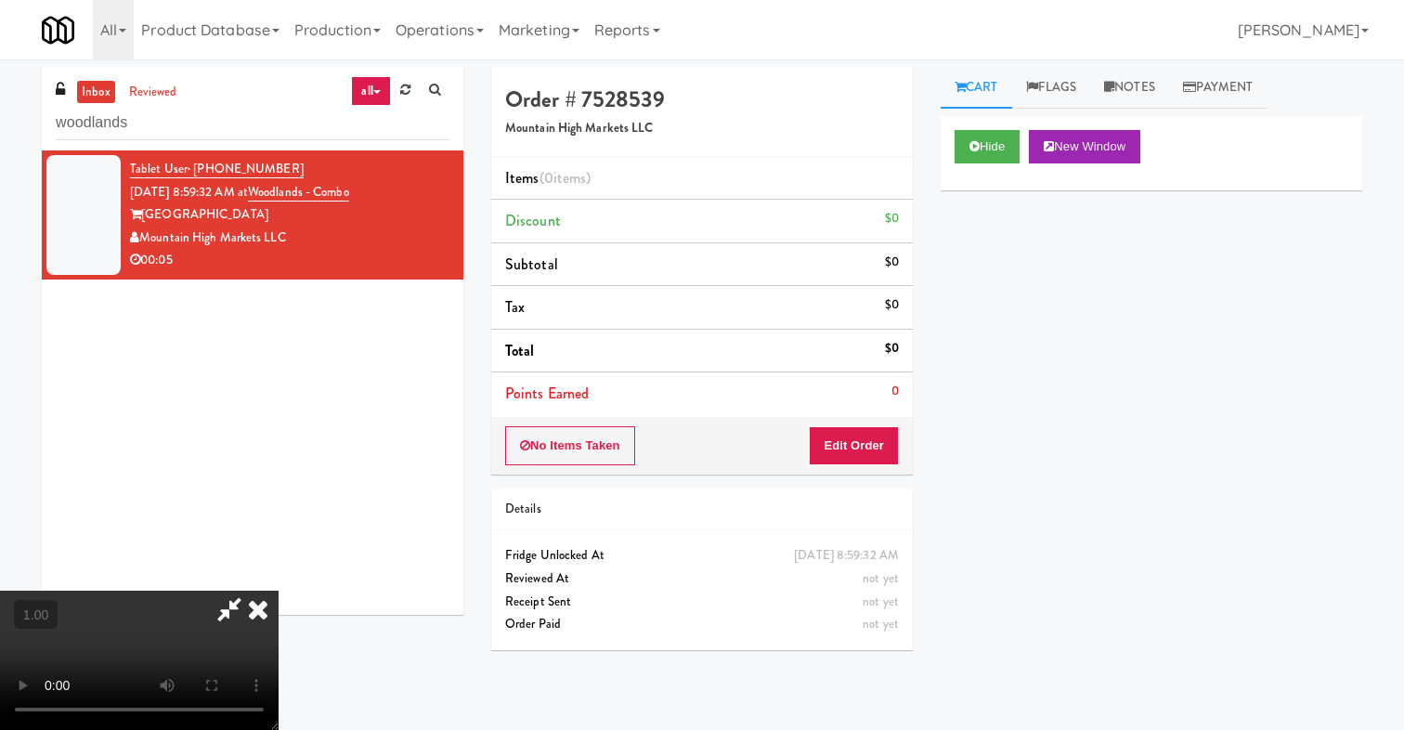
click at [279, 591] on icon at bounding box center [258, 609] width 41 height 37
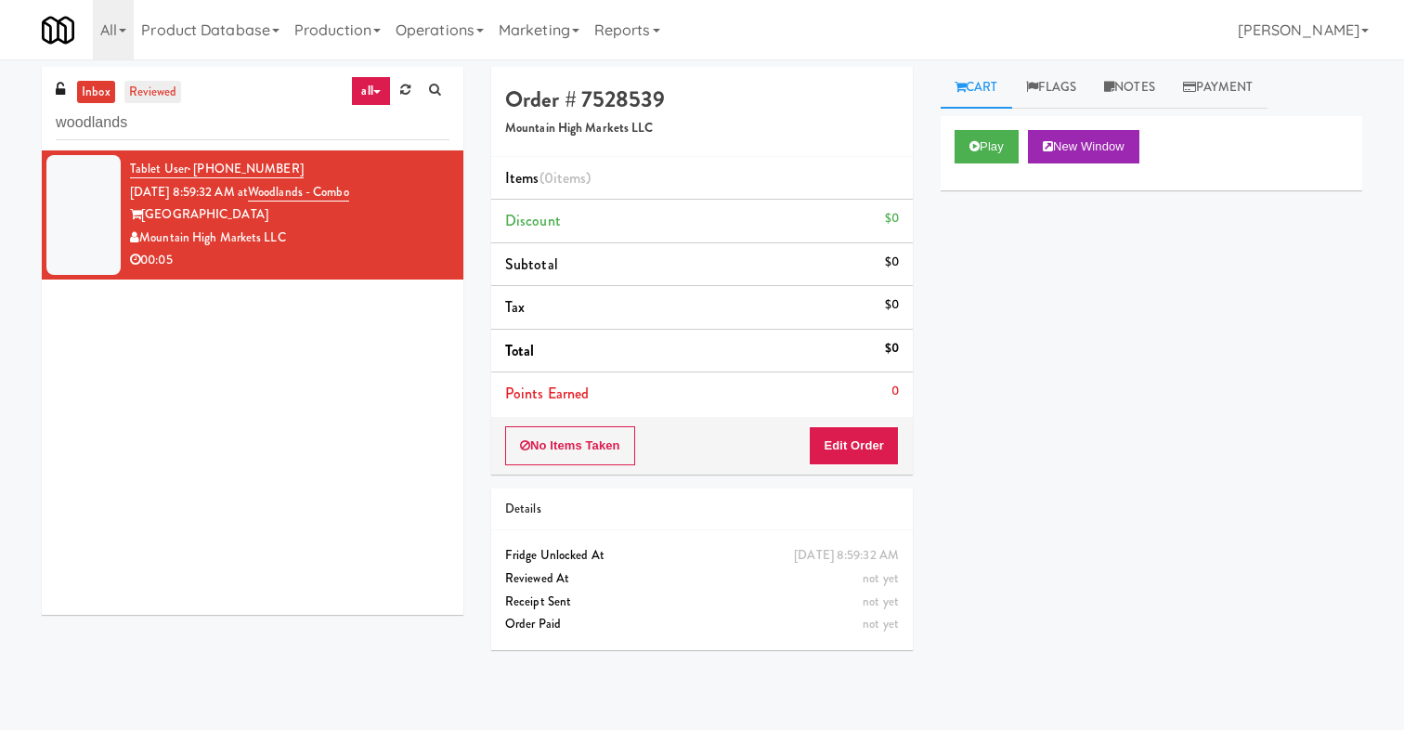
click at [159, 93] on link "reviewed" at bounding box center [153, 92] width 58 height 23
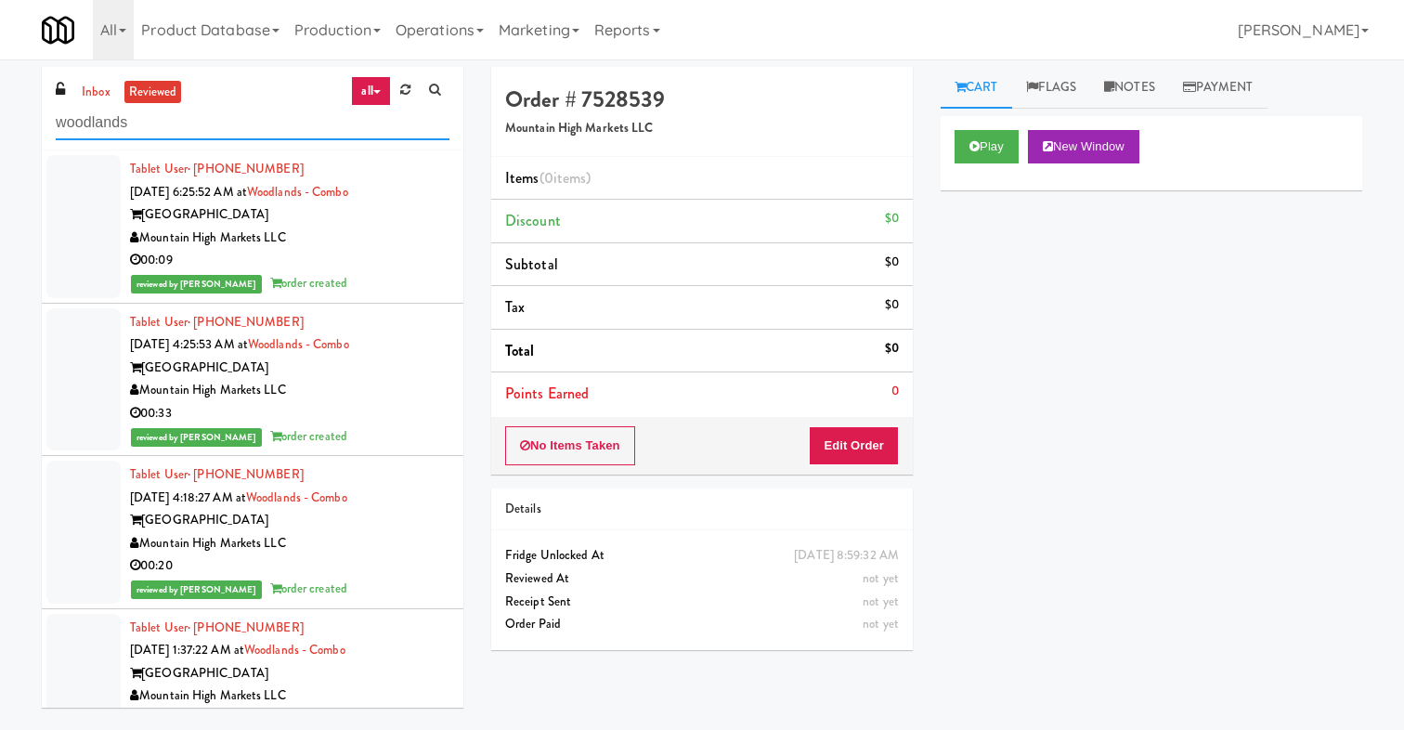
click at [169, 130] on input "woodlands" at bounding box center [253, 123] width 394 height 34
click at [90, 104] on div "woodlands" at bounding box center [253, 122] width 394 height 36
click at [97, 89] on link "inbox" at bounding box center [96, 92] width 38 height 23
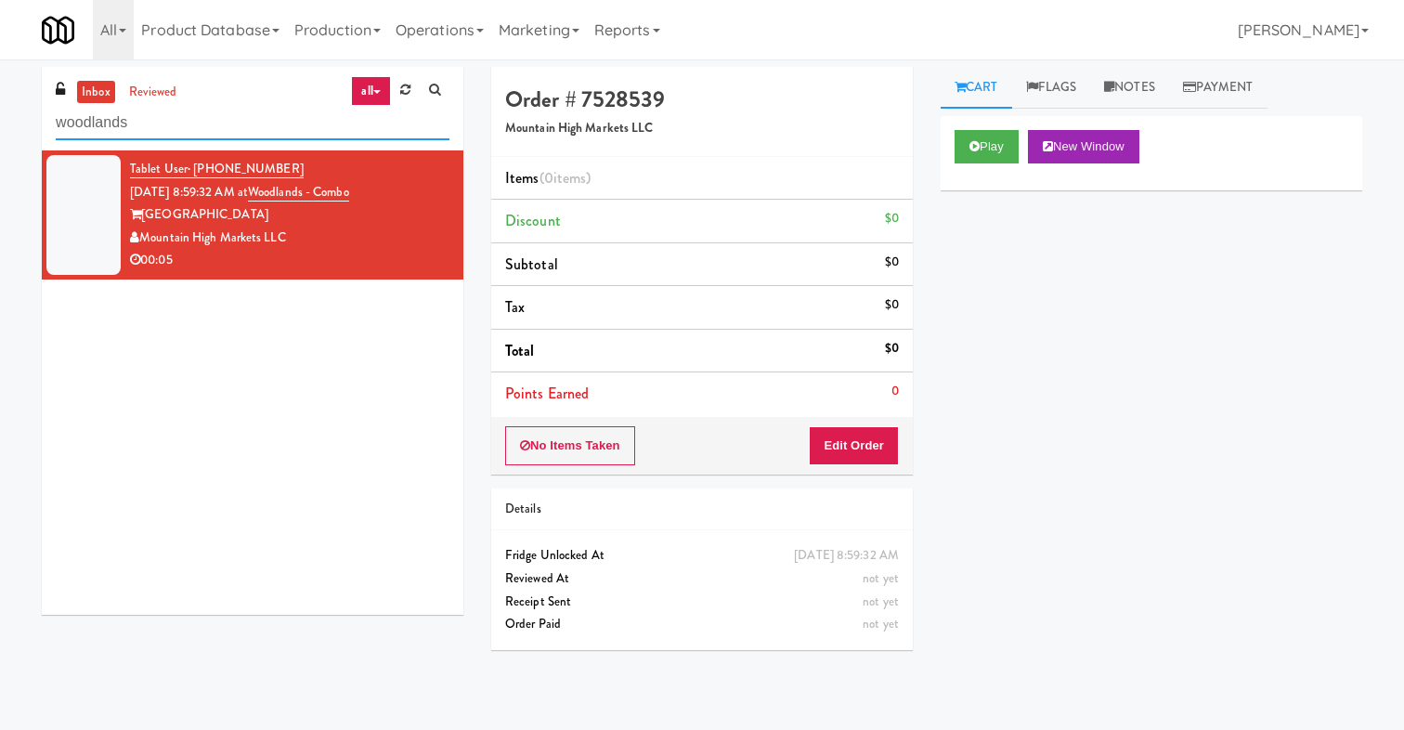
click at [186, 133] on input "woodlands" at bounding box center [253, 123] width 394 height 34
click at [385, 88] on link "all" at bounding box center [370, 91] width 39 height 30
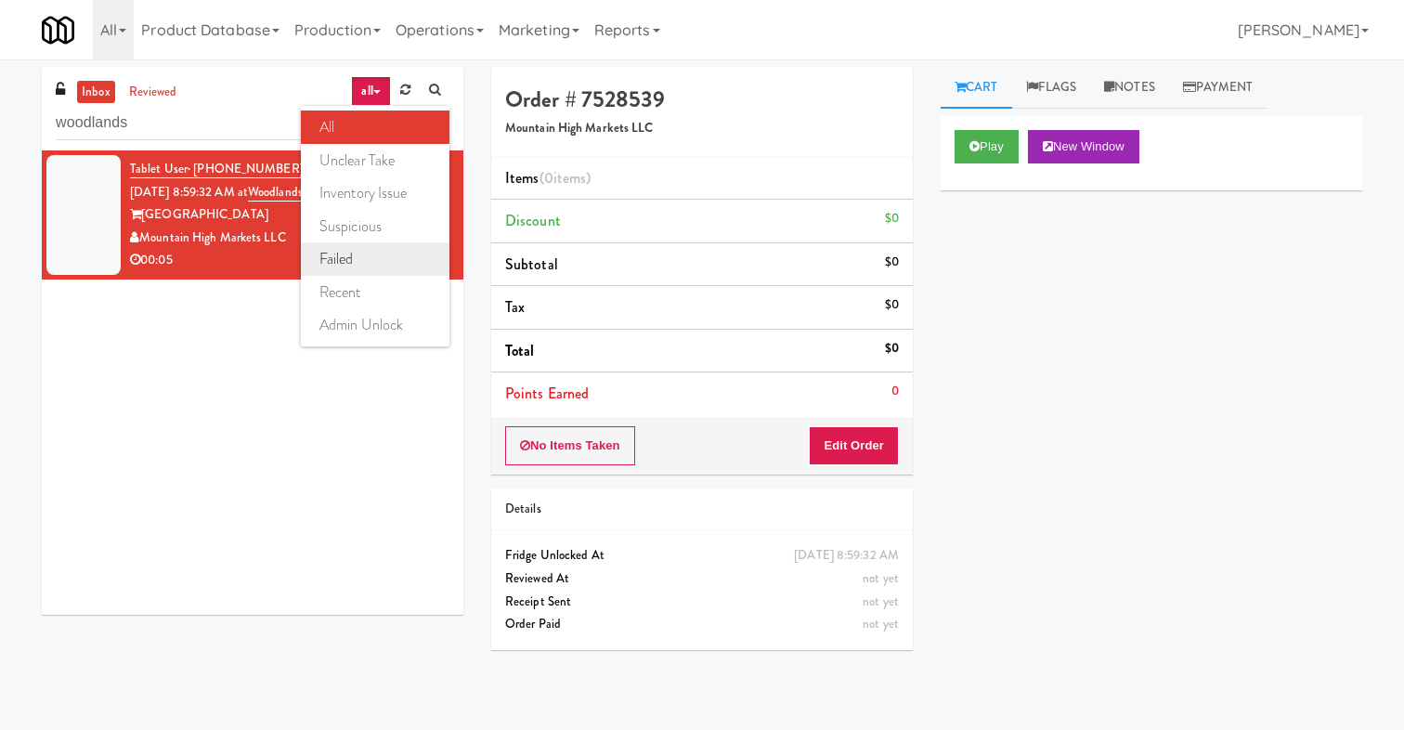
click at [395, 246] on link "failed" at bounding box center [375, 258] width 149 height 33
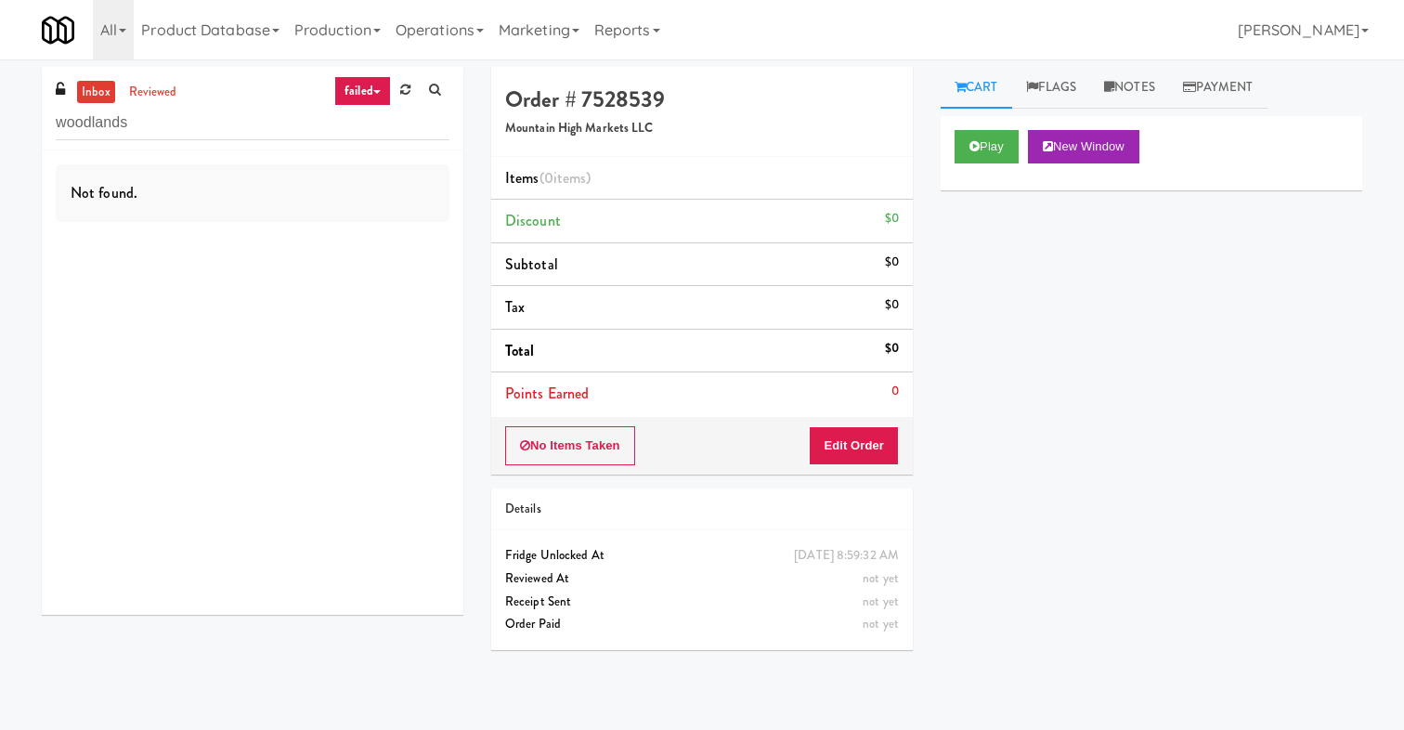
click at [375, 88] on link "failed" at bounding box center [362, 91] width 57 height 30
click at [373, 232] on link "suspicious" at bounding box center [375, 226] width 149 height 33
click at [373, 92] on icon at bounding box center [376, 92] width 7 height 4
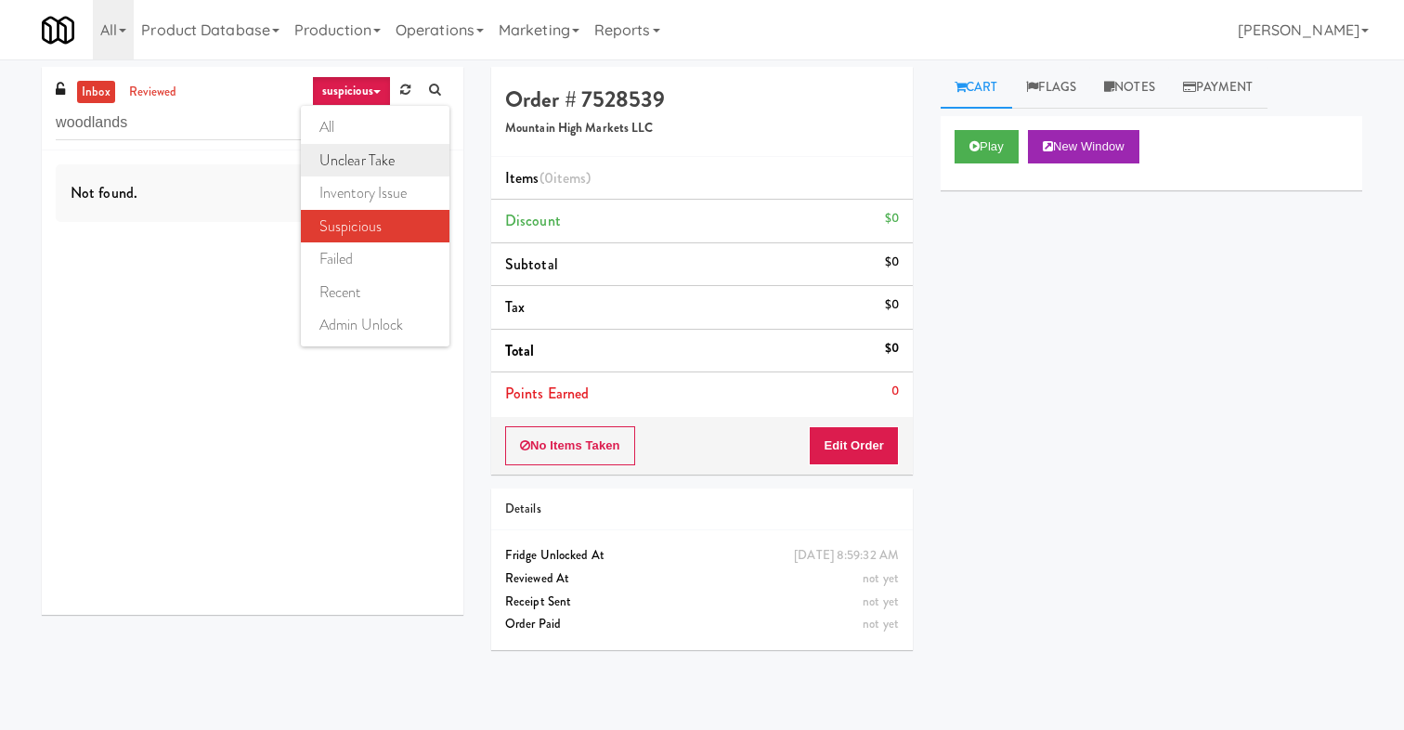
click at [370, 164] on link "unclear take" at bounding box center [375, 160] width 149 height 33
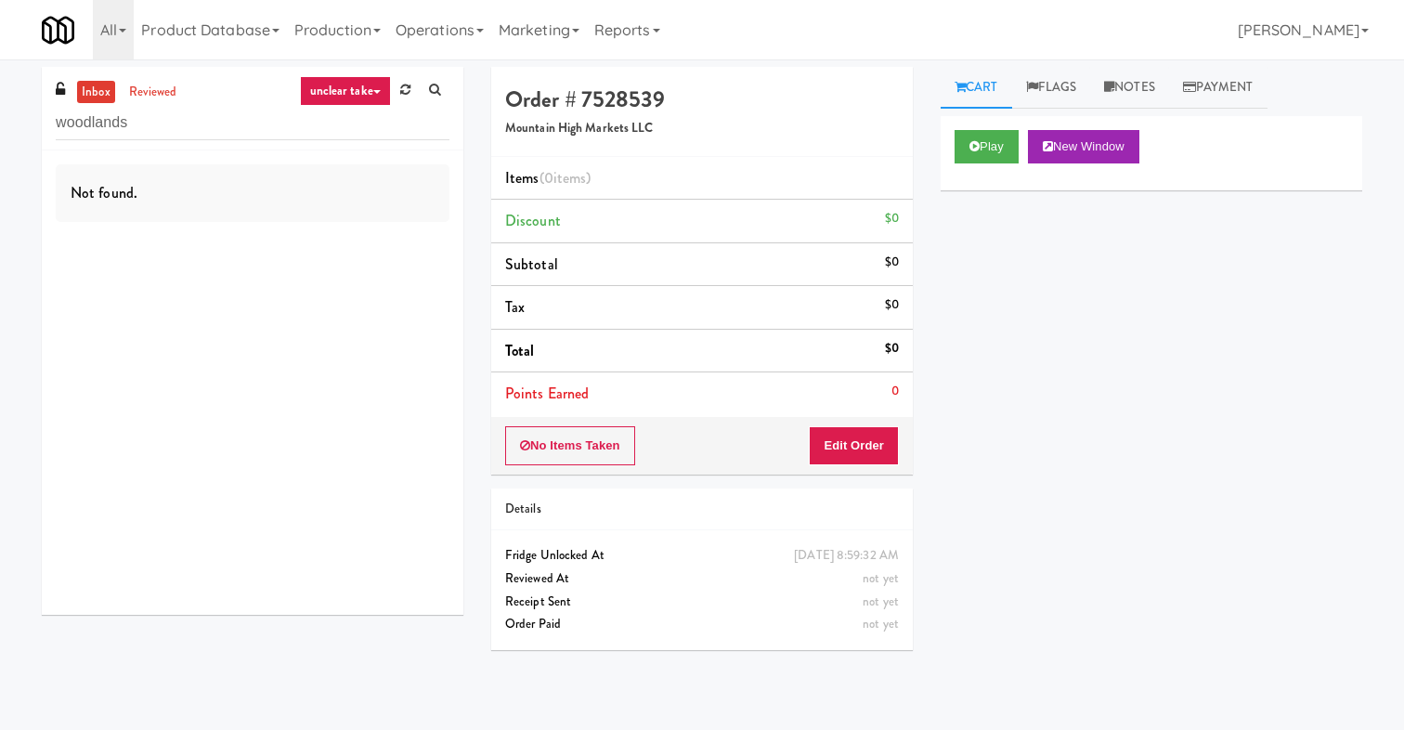
click at [347, 140] on div "inbox reviewed unclear take all unclear take inventory issue suspicious failed …" at bounding box center [253, 109] width 422 height 84
click at [344, 131] on input "woodlands" at bounding box center [253, 123] width 394 height 34
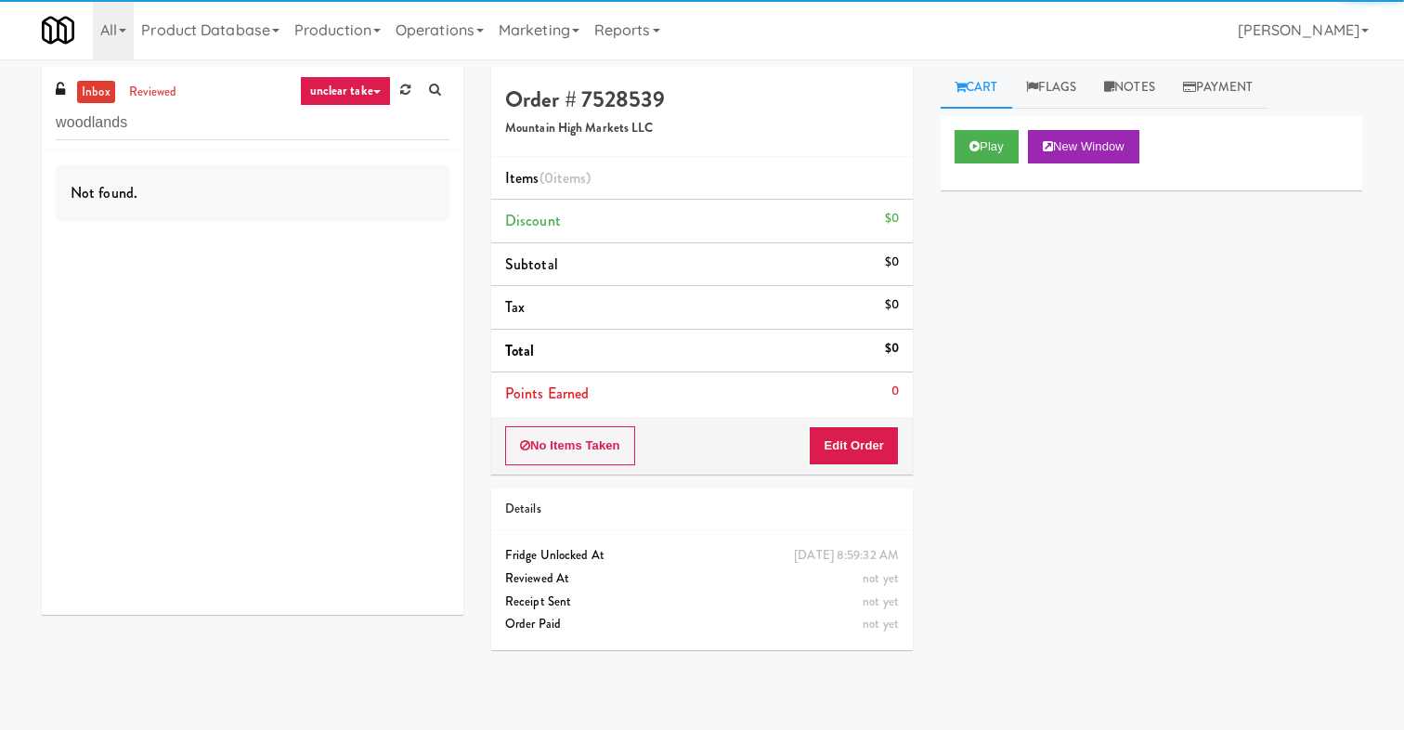
click at [348, 97] on link "unclear take" at bounding box center [345, 91] width 91 height 30
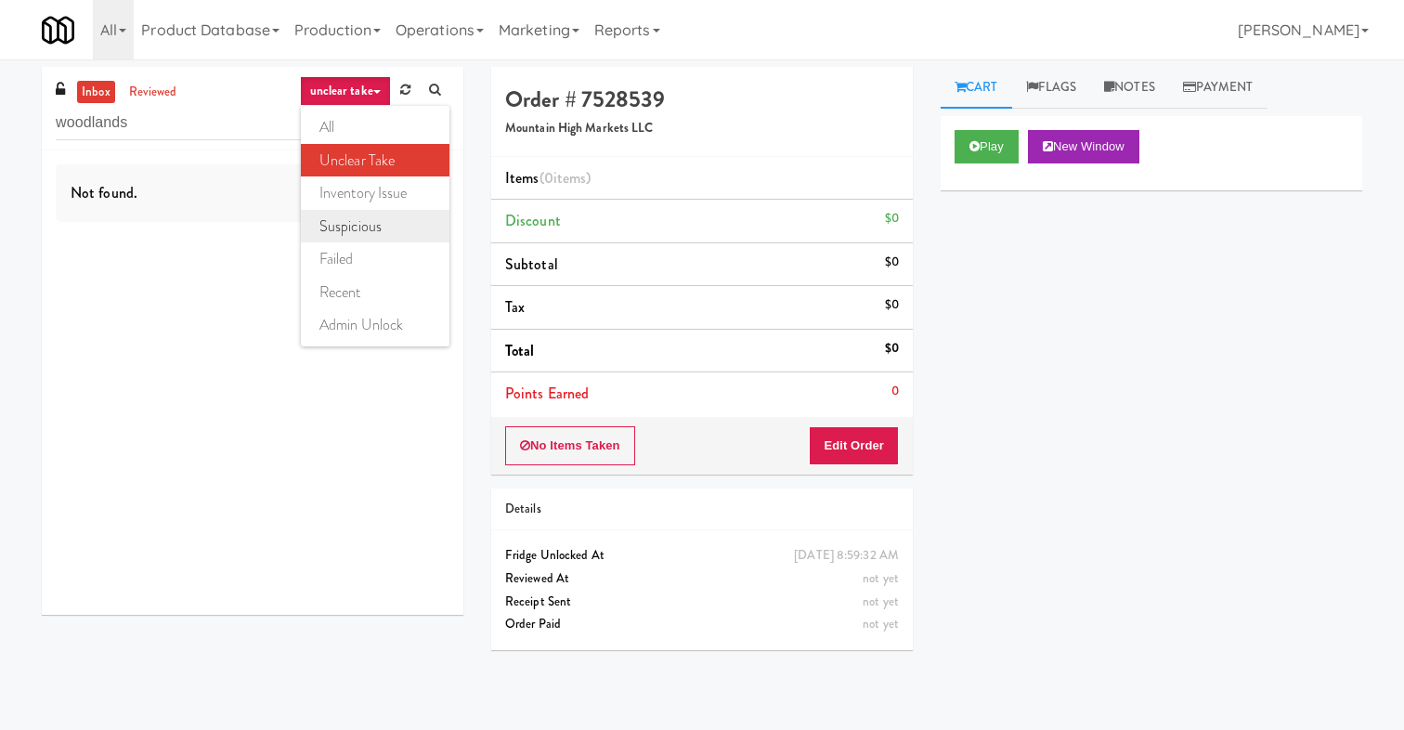
click at [354, 239] on link "suspicious" at bounding box center [375, 226] width 149 height 33
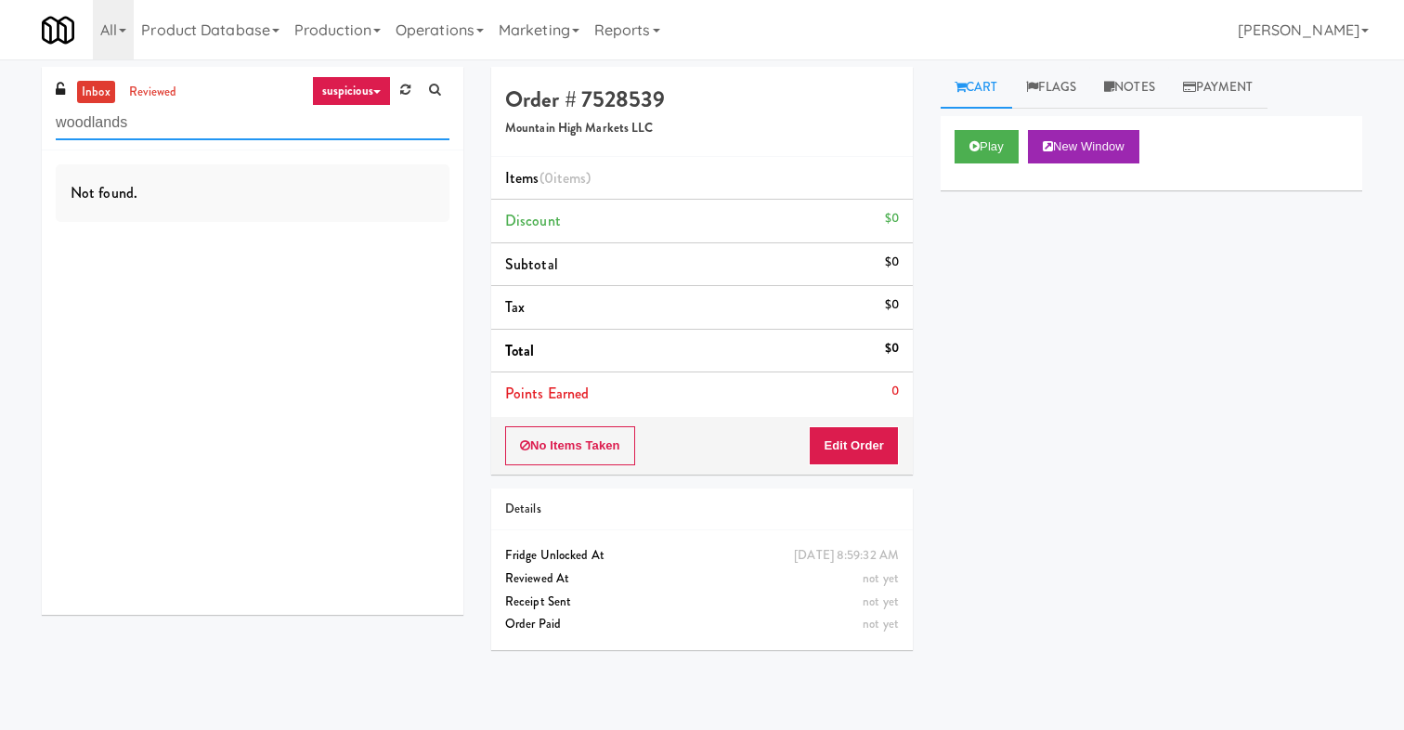
drag, startPoint x: 292, startPoint y: 133, endPoint x: 0, endPoint y: 120, distance: 292.8
click at [0, 120] on div "inbox reviewed suspicious all unclear take inventory issue suspicious failed re…" at bounding box center [702, 395] width 1404 height 656
click at [373, 93] on icon at bounding box center [376, 92] width 7 height 4
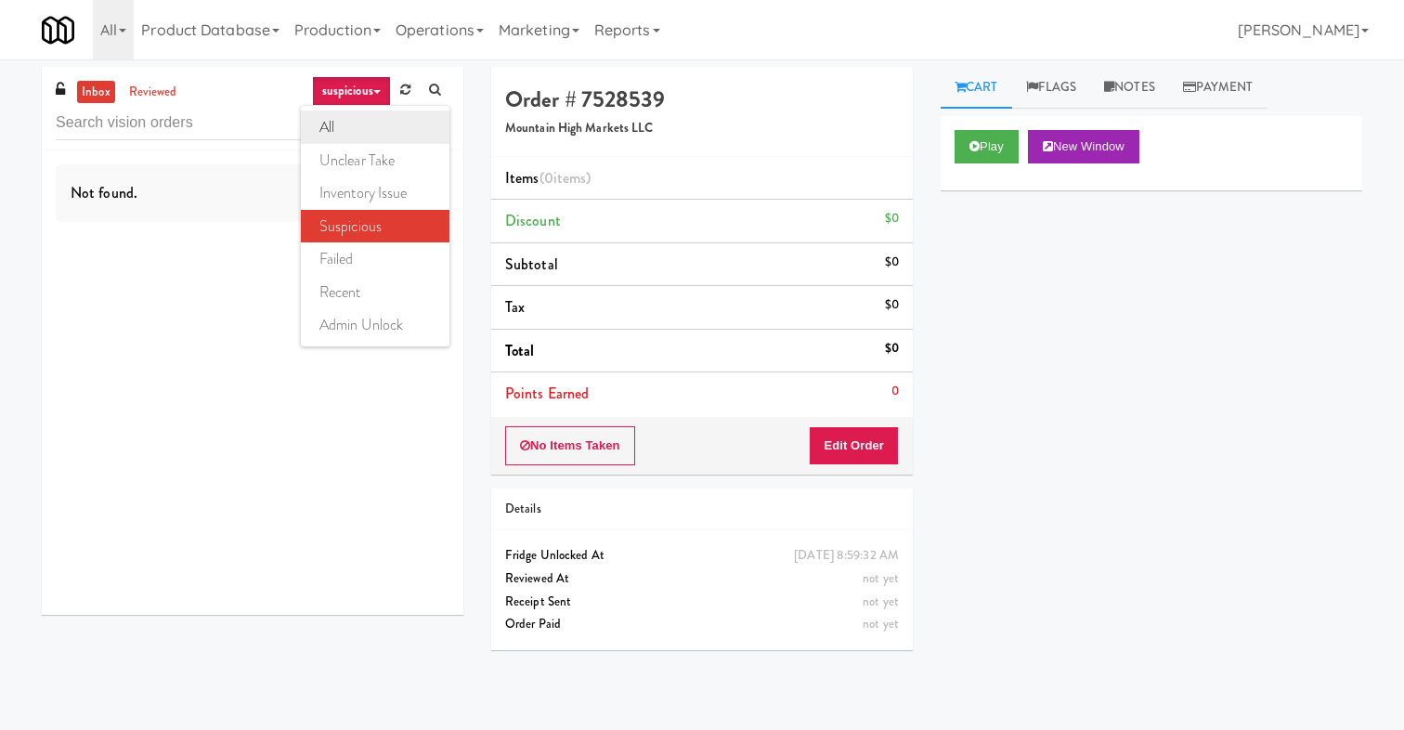
click at [366, 118] on link "all" at bounding box center [375, 126] width 149 height 33
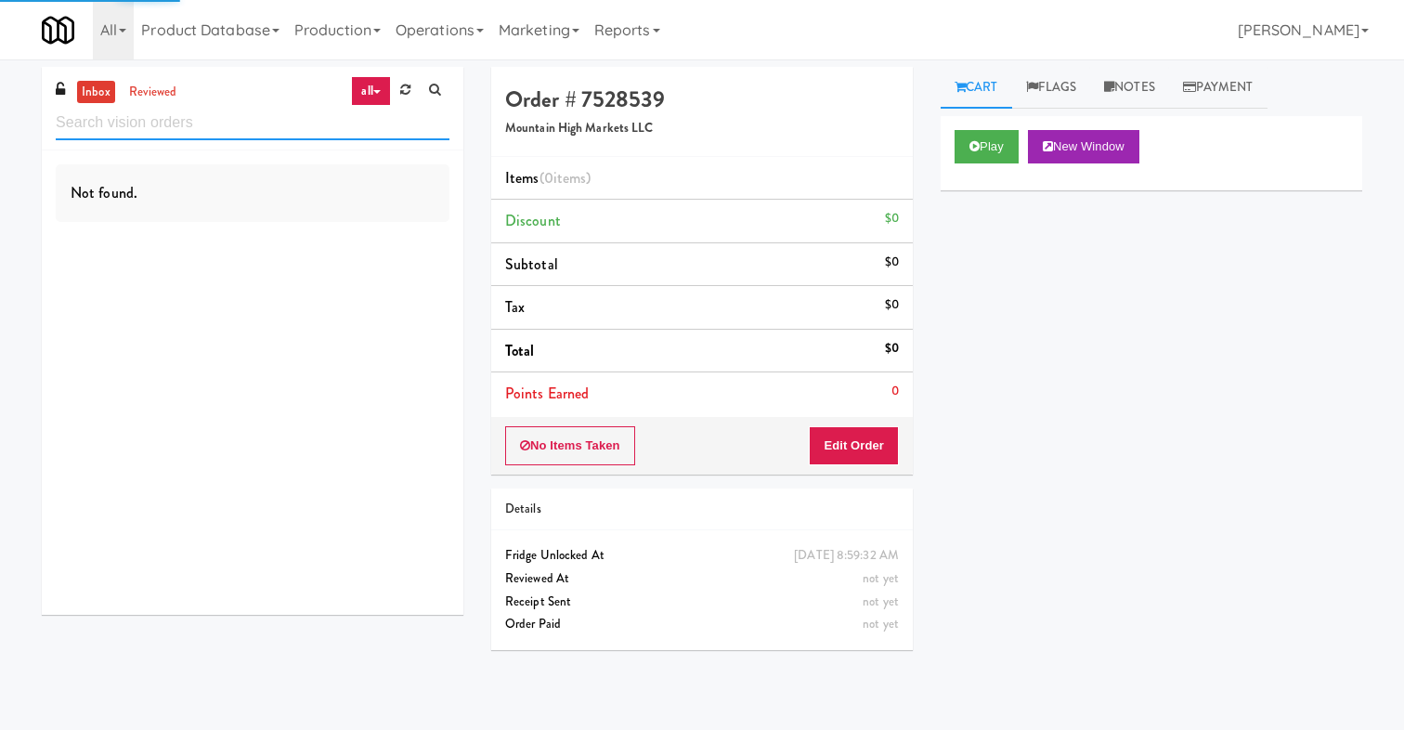
click at [364, 122] on input "text" at bounding box center [253, 123] width 394 height 34
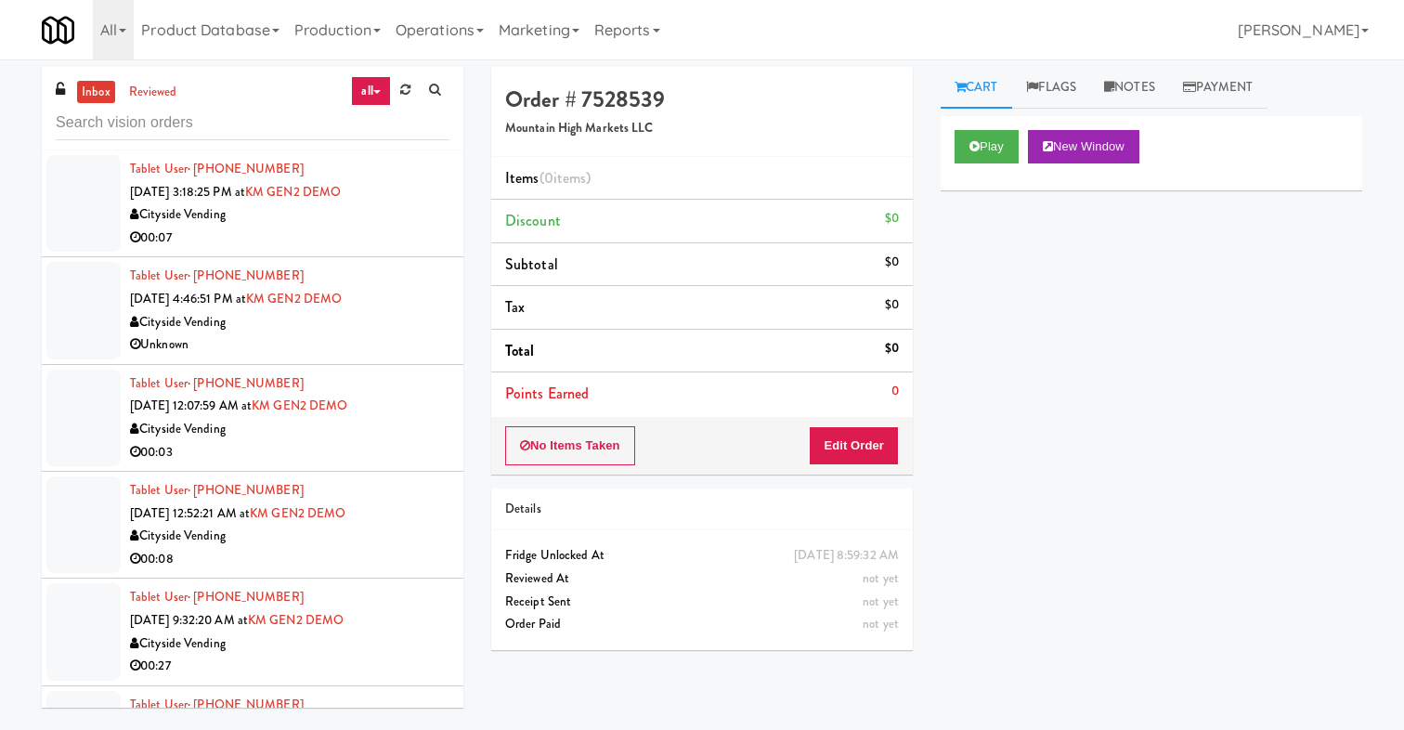
click at [375, 95] on link "all" at bounding box center [370, 91] width 39 height 30
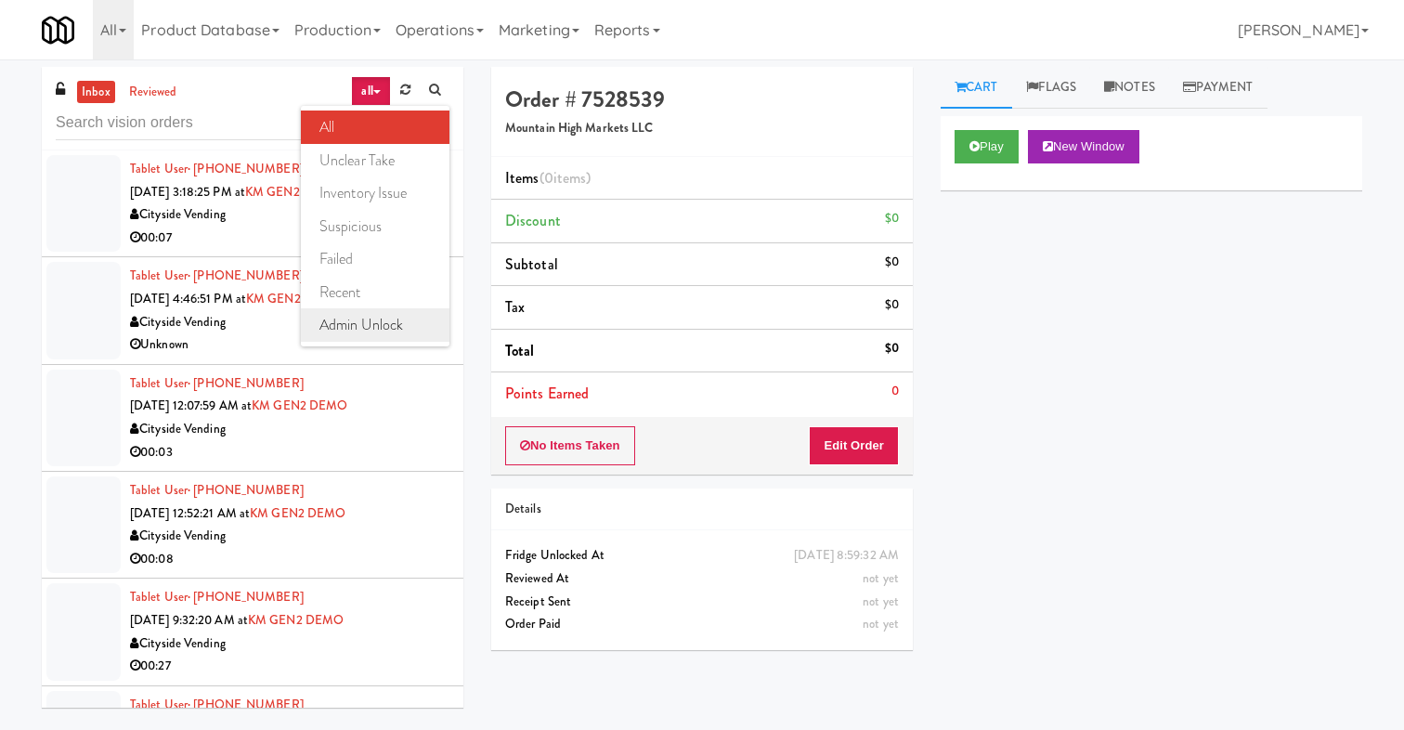
click at [375, 340] on link "admin unlock" at bounding box center [375, 324] width 149 height 33
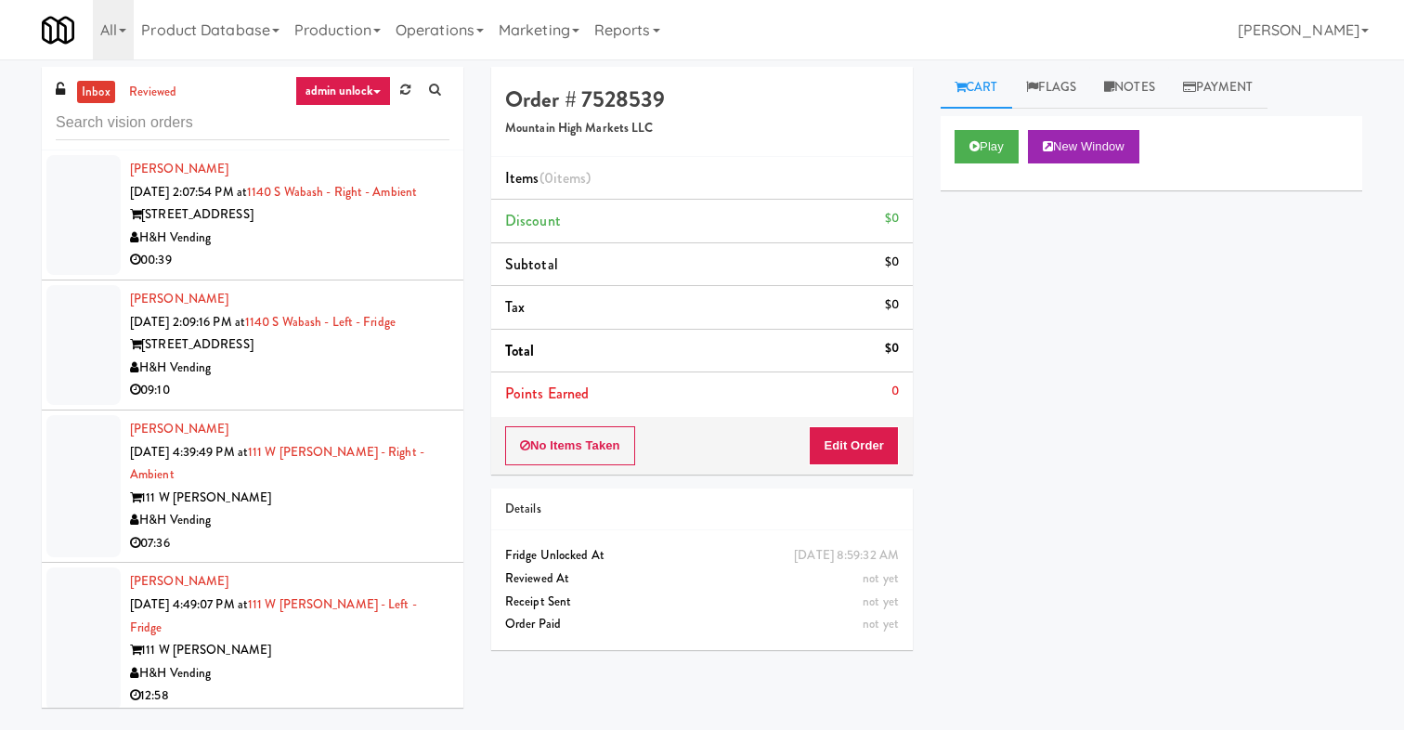
click at [343, 251] on div "00:39" at bounding box center [289, 260] width 319 height 23
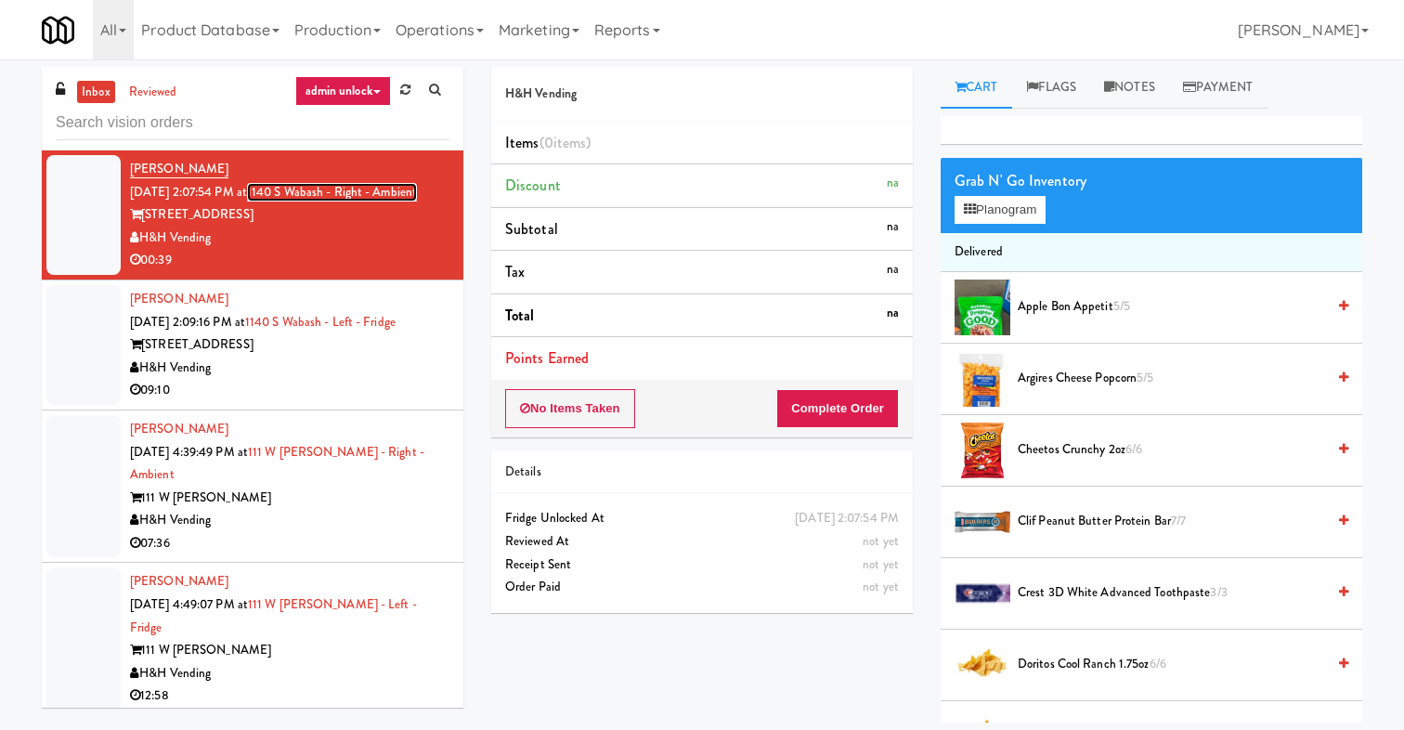
click at [348, 191] on link "1140 S Wabash - Right - Ambient" at bounding box center [332, 192] width 170 height 19
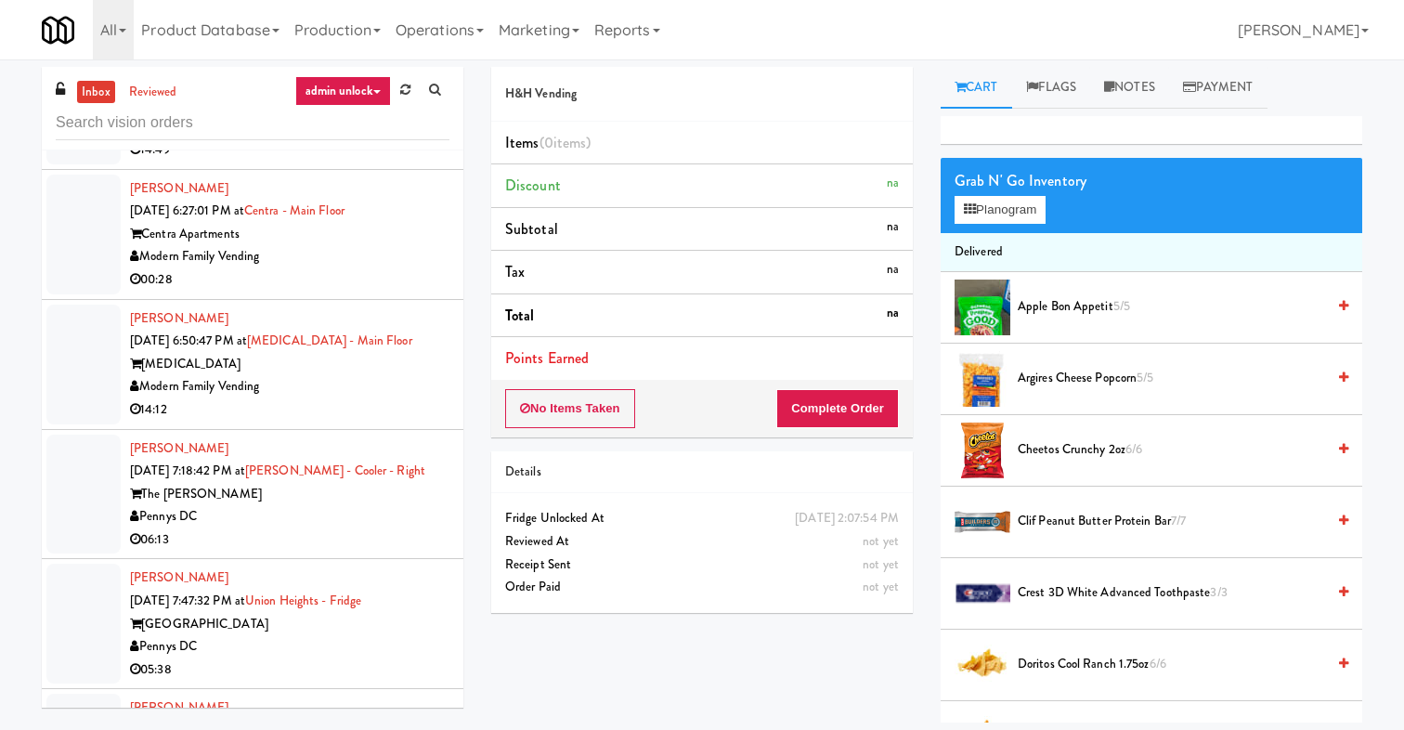
scroll to position [1658, 0]
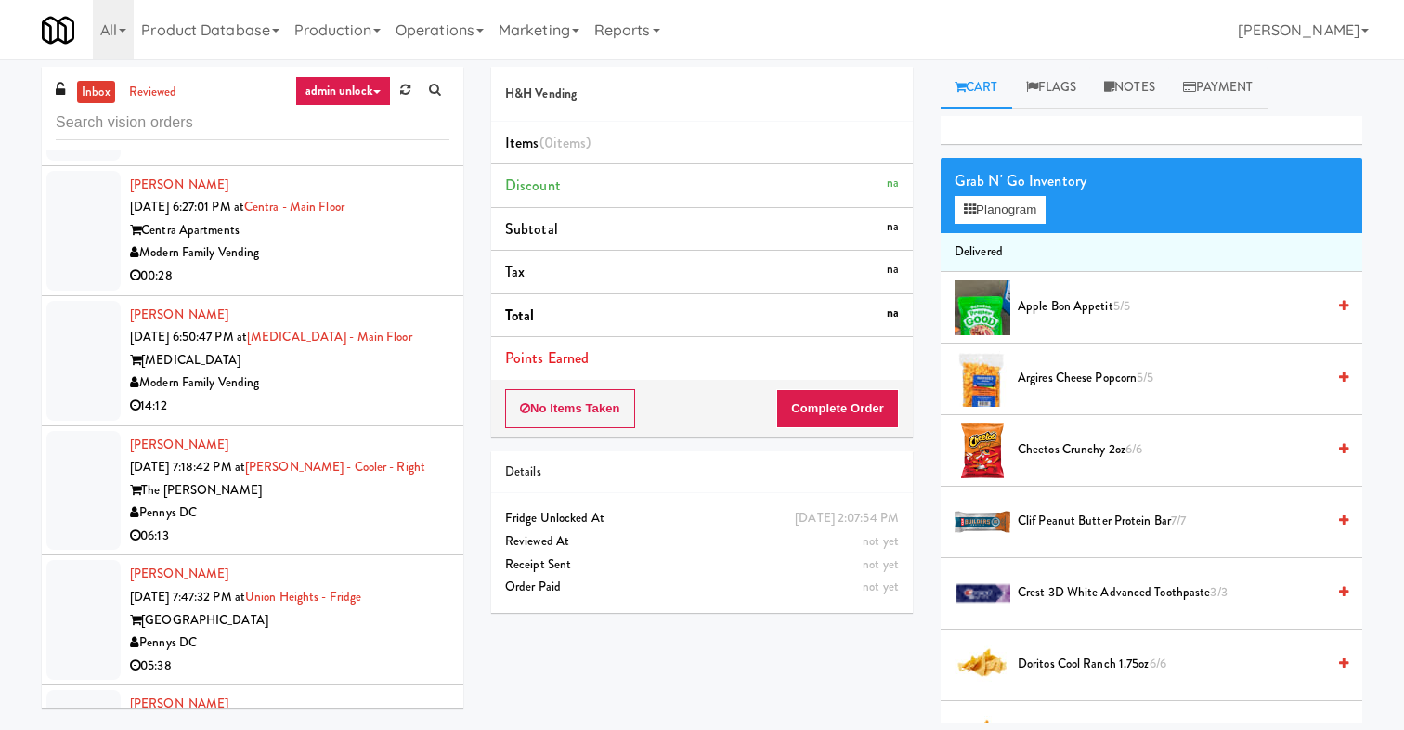
click at [372, 96] on link "admin unlock" at bounding box center [343, 91] width 96 height 30
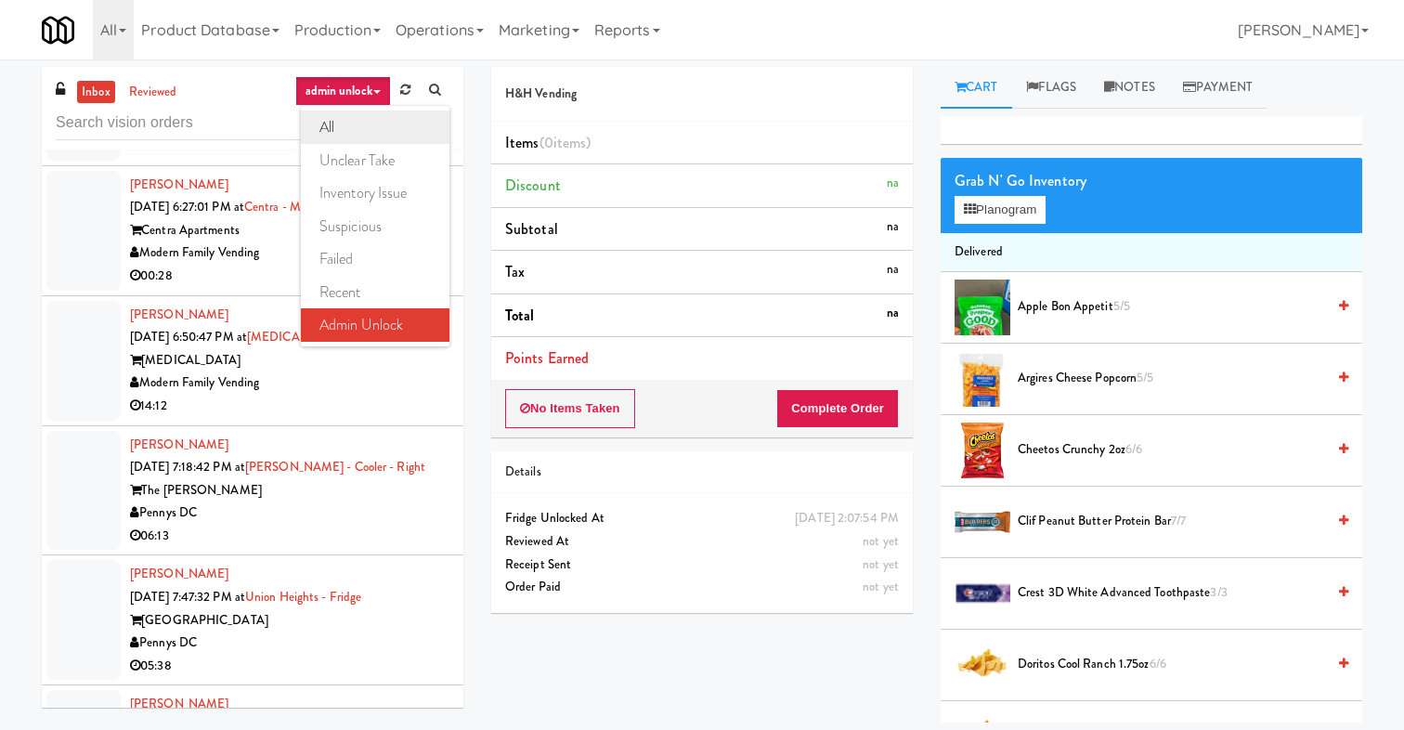
click at [348, 127] on link "all" at bounding box center [375, 126] width 149 height 33
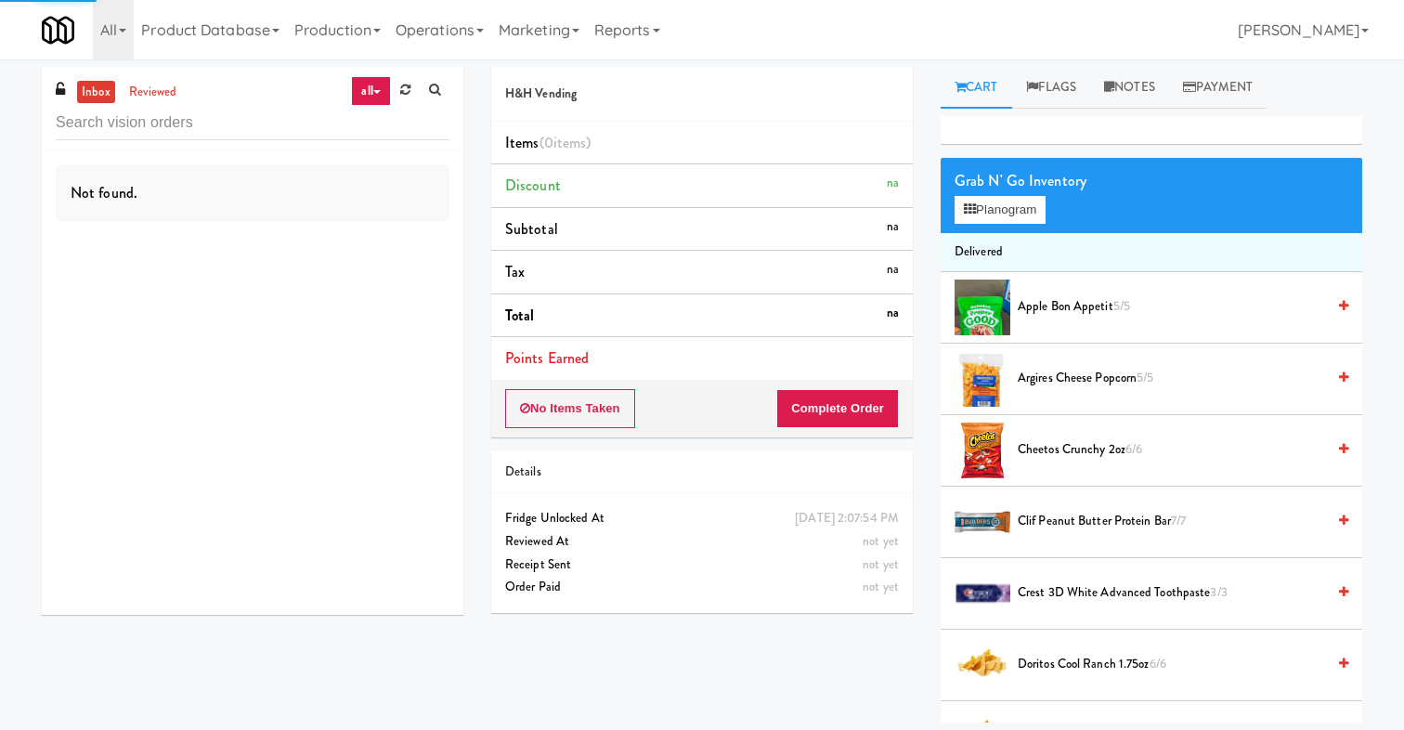
click at [285, 142] on div "inbox reviewed all all unclear take inventory issue suspicious failed recent ad…" at bounding box center [253, 109] width 422 height 84
click at [294, 122] on input "text" at bounding box center [253, 123] width 394 height 34
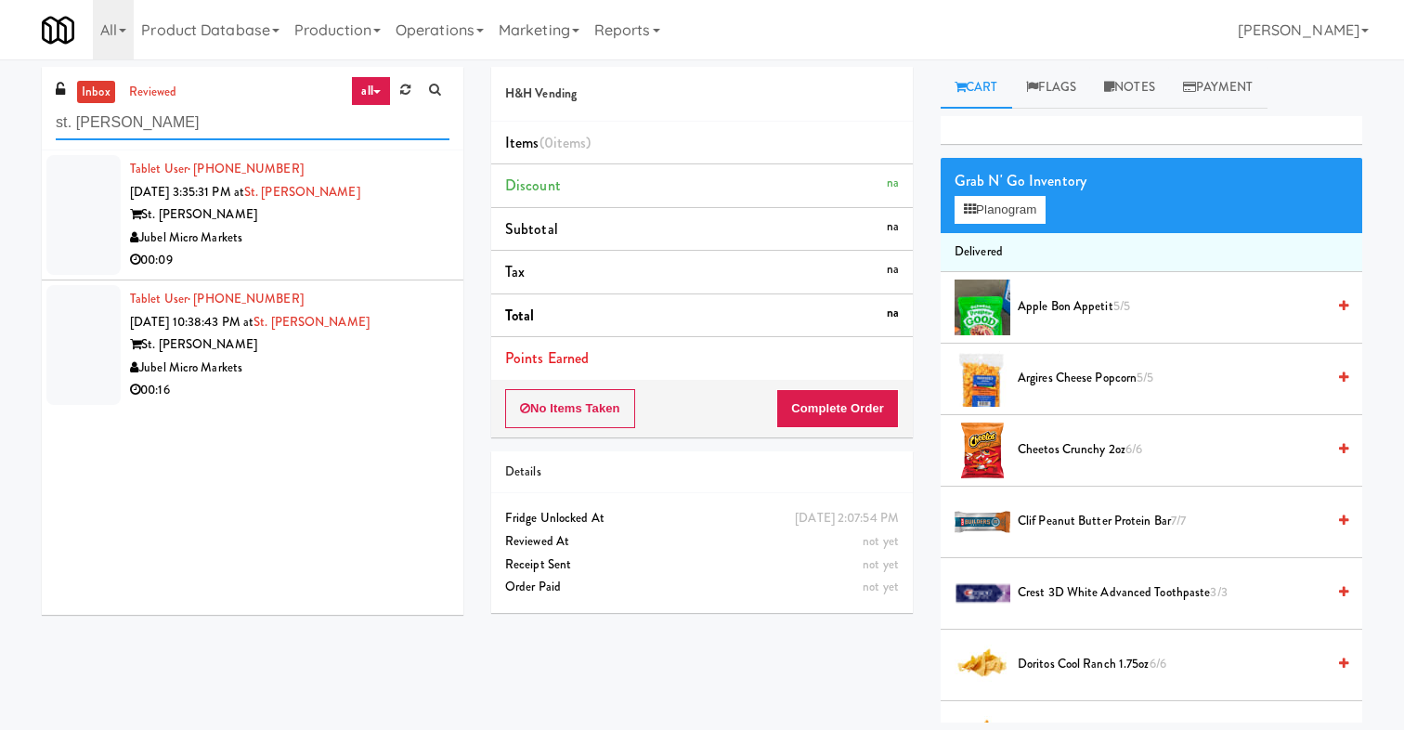
type input "st. james"
click at [335, 251] on div "00:09" at bounding box center [289, 260] width 319 height 23
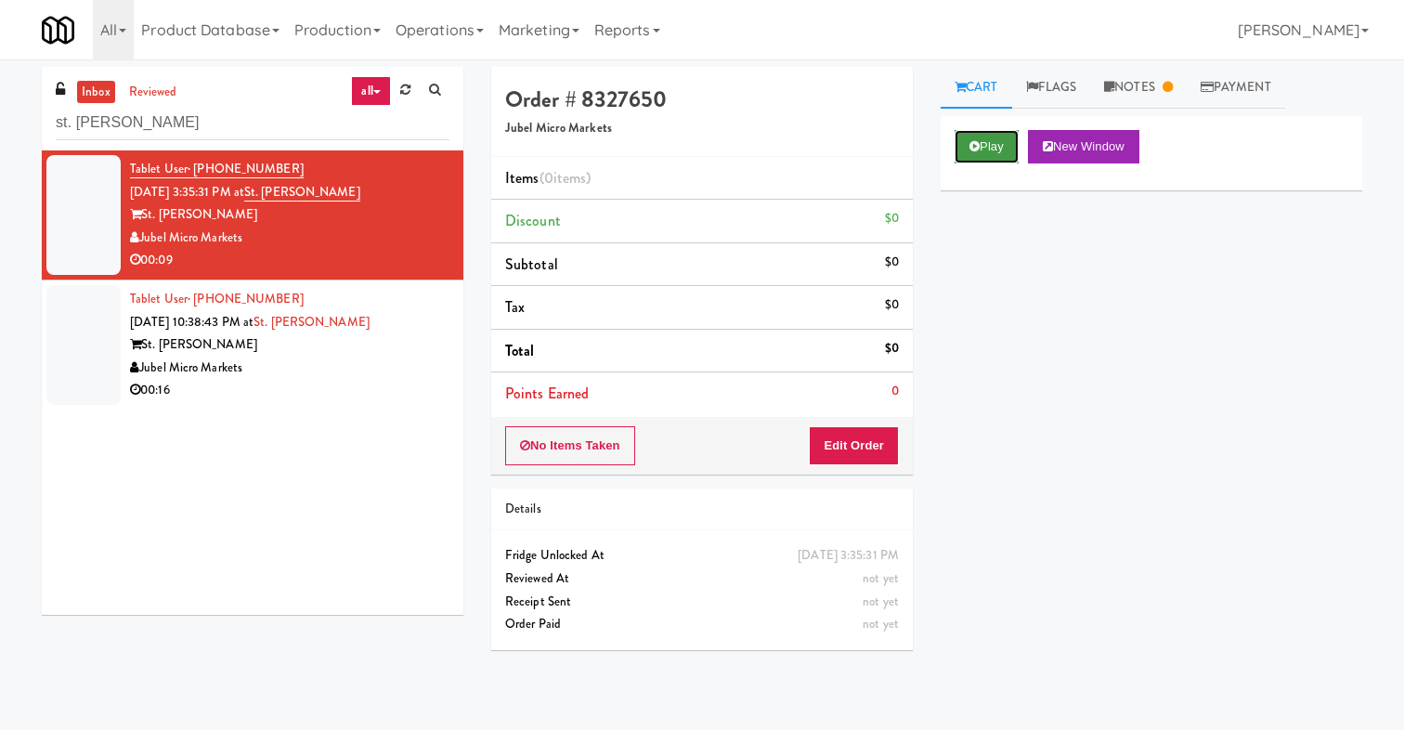
click at [1001, 144] on button "Play" at bounding box center [987, 146] width 64 height 33
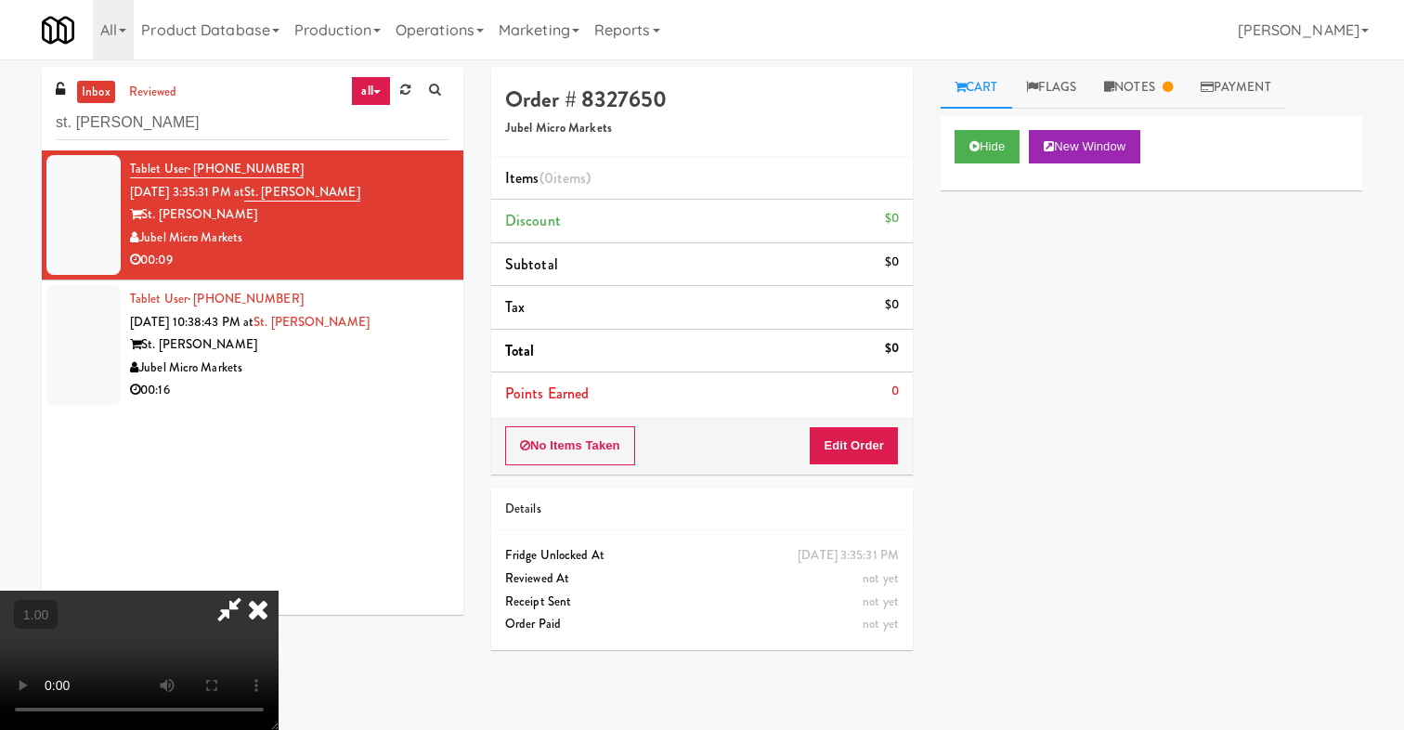
click at [279, 591] on icon at bounding box center [258, 609] width 41 height 37
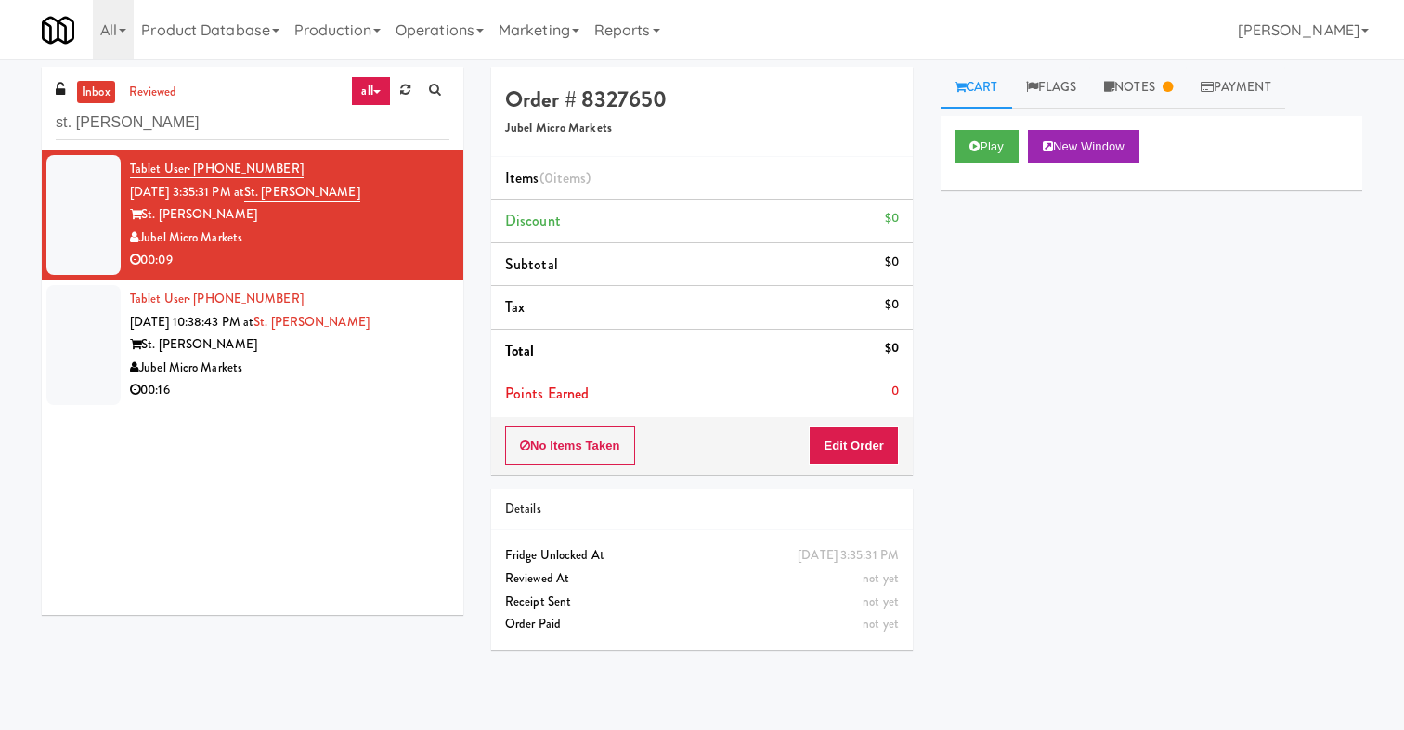
click at [1111, 319] on div "Play New Window Primary Flag Clear Flag if unable to determine what was taken o…" at bounding box center [1152, 464] width 422 height 696
click at [1137, 66] on div "inbox reviewed all all unclear take inventory issue suspicious failed recent ad…" at bounding box center [702, 390] width 1404 height 663
click at [1137, 80] on link "Notes" at bounding box center [1138, 88] width 97 height 42
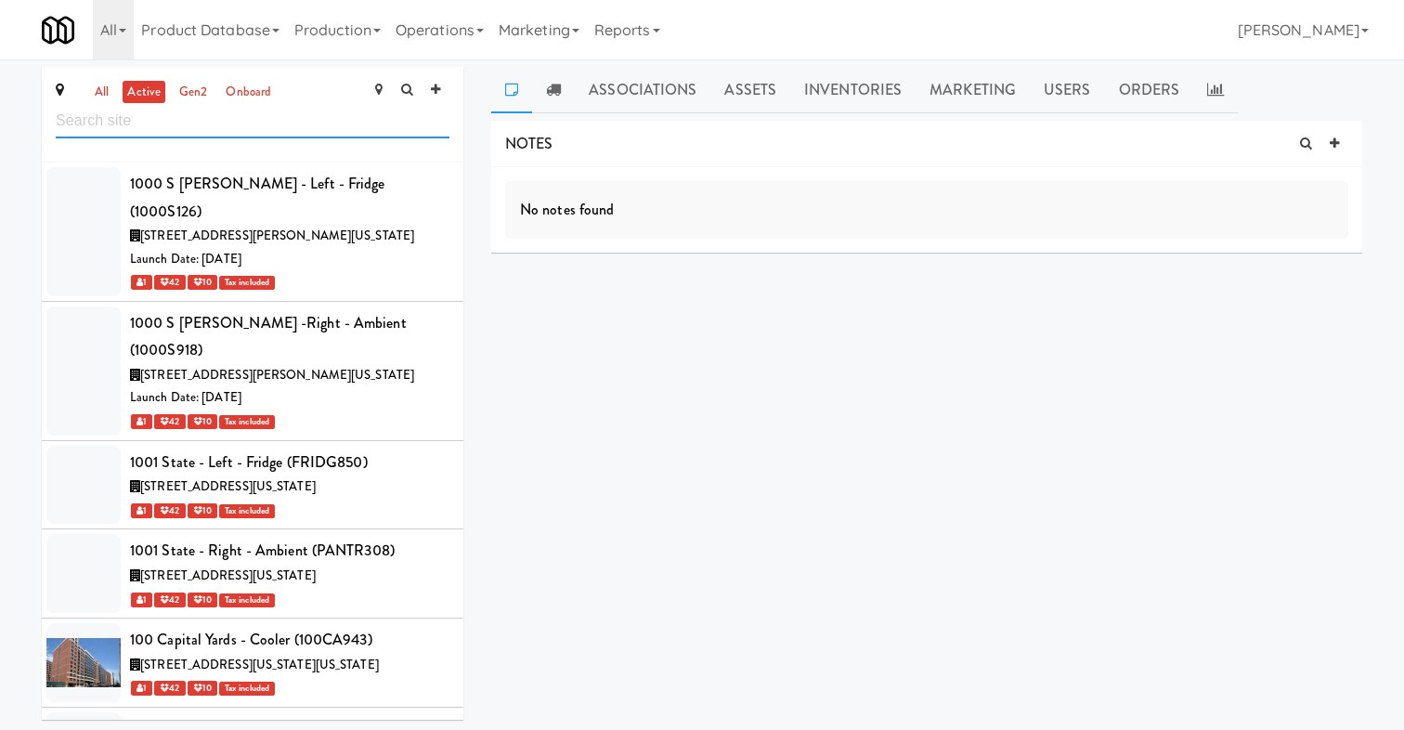
scroll to position [1419, 0]
